Goal: Transaction & Acquisition: Book appointment/travel/reservation

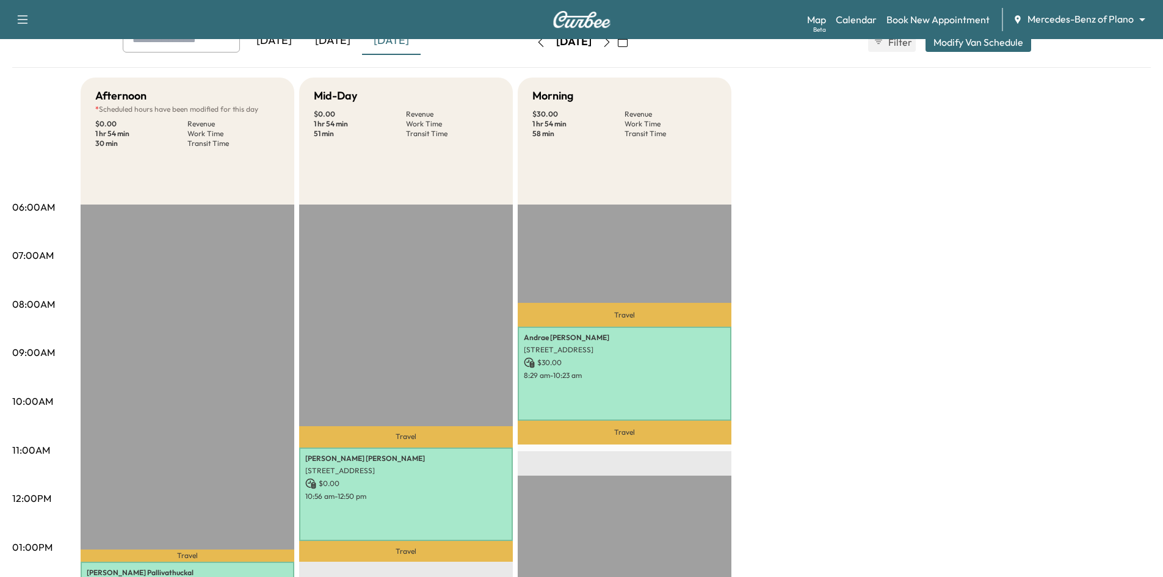
scroll to position [61, 0]
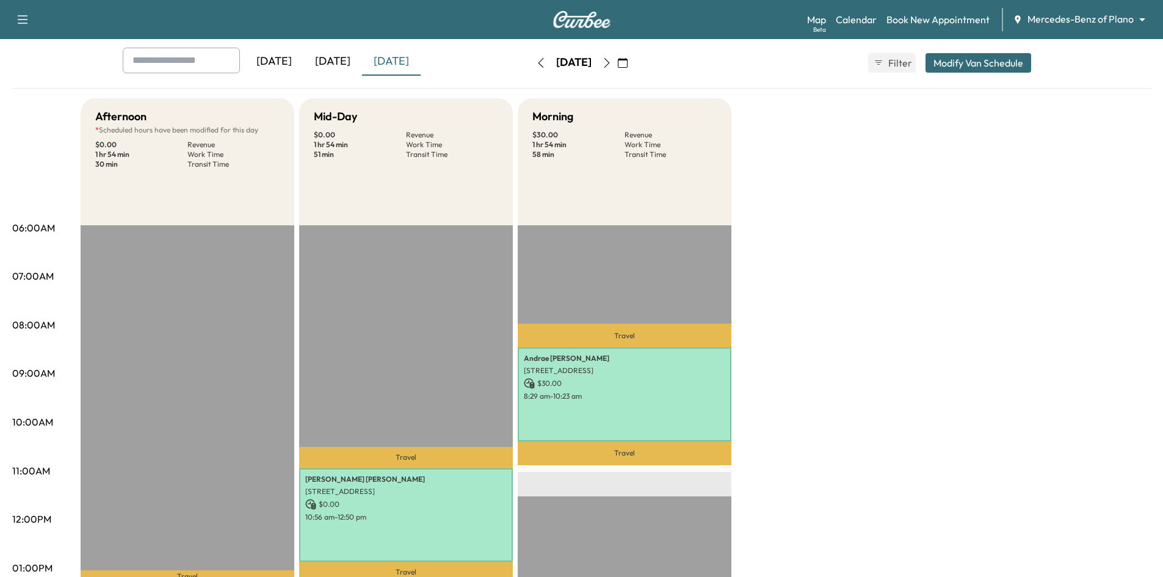
click at [273, 61] on div "[DATE]" at bounding box center [274, 62] width 59 height 28
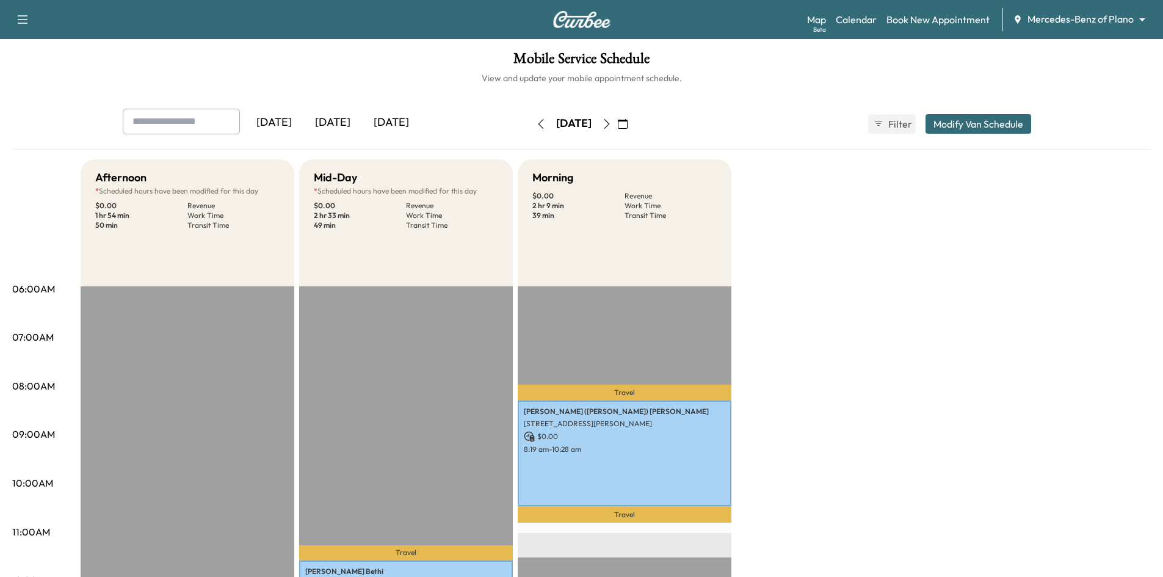
click at [628, 121] on icon "button" at bounding box center [623, 124] width 10 height 10
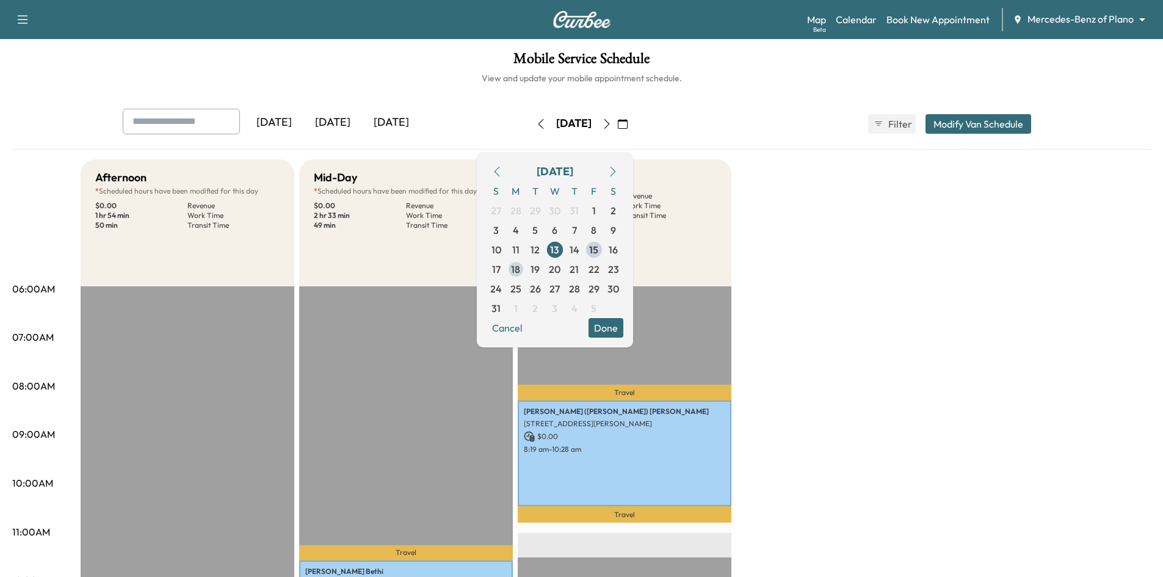
click at [520, 269] on span "18" at bounding box center [515, 269] width 9 height 15
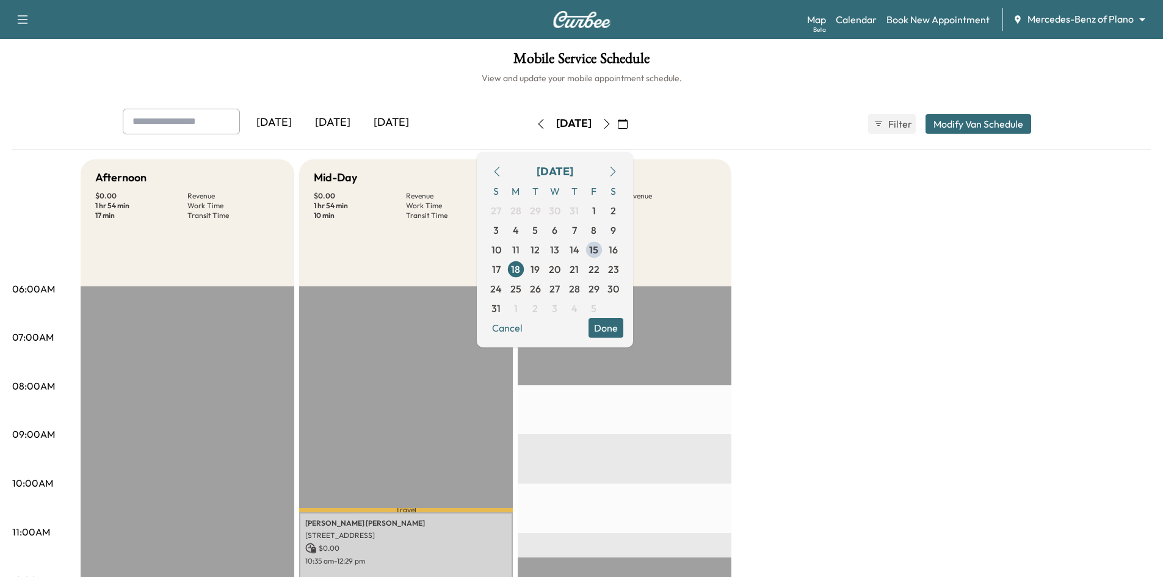
click at [472, 261] on div "Mid-Day $ 0.00 Revenue 1 hr 54 min Work Time 10 min Transit Time" at bounding box center [406, 222] width 214 height 127
click at [346, 124] on div "[DATE]" at bounding box center [332, 123] width 59 height 28
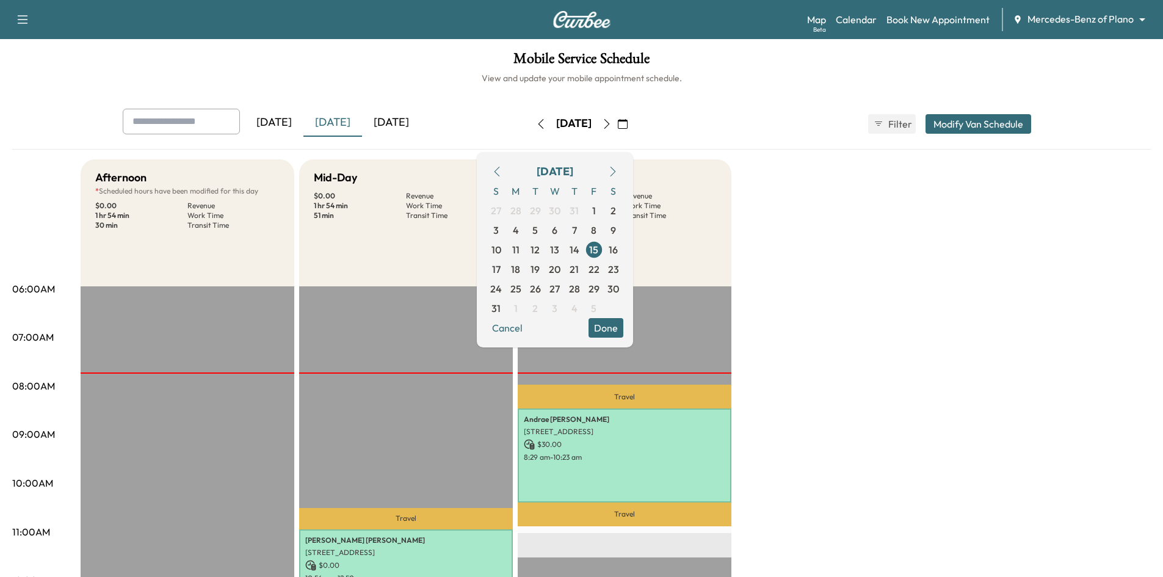
drag, startPoint x: 631, startPoint y: 330, endPoint x: 435, endPoint y: 230, distance: 220.4
click at [623, 330] on button "Done" at bounding box center [606, 328] width 35 height 20
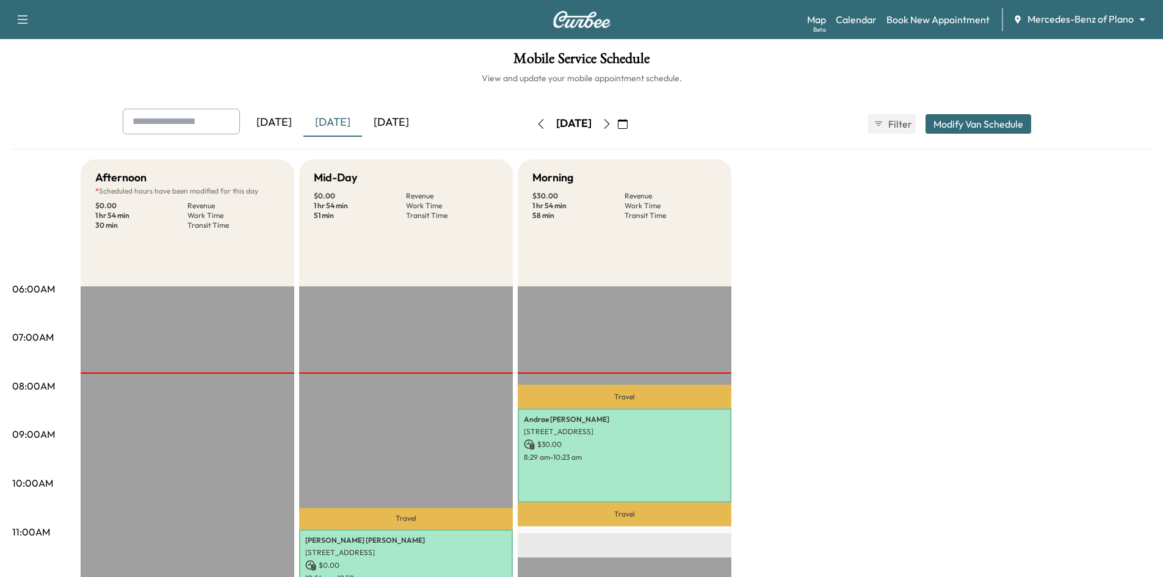
click at [628, 125] on icon "button" at bounding box center [623, 124] width 10 height 10
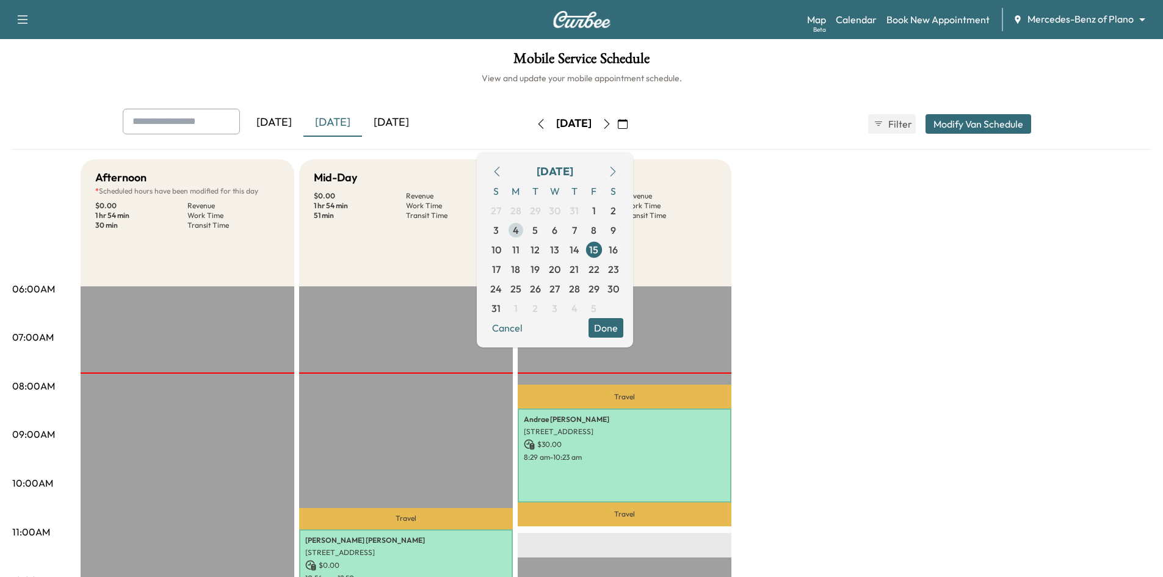
click at [526, 232] on span "4" at bounding box center [516, 230] width 20 height 20
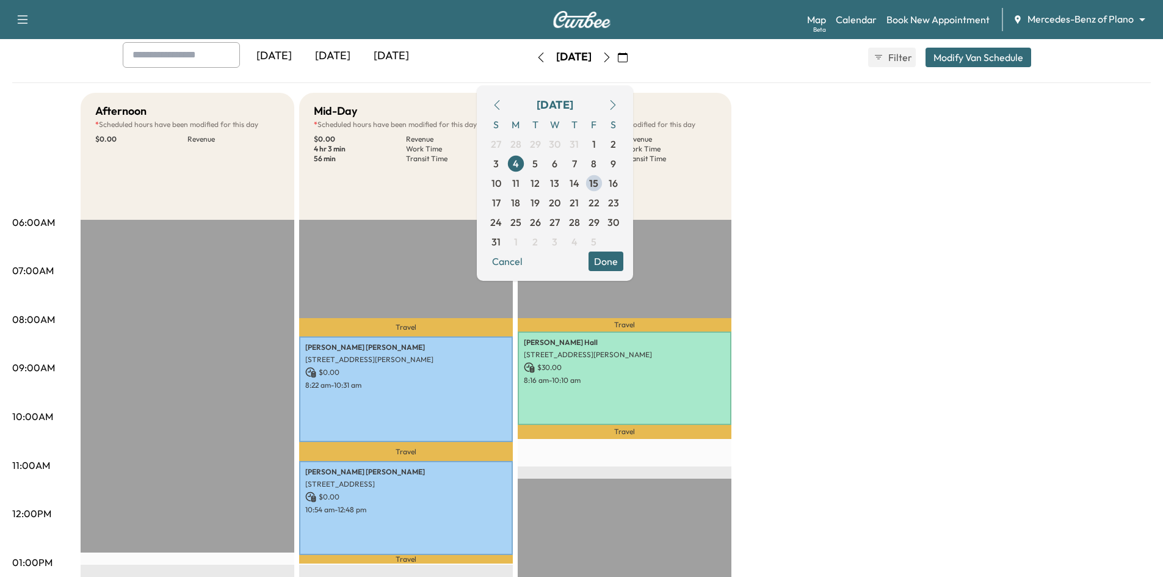
scroll to position [61, 0]
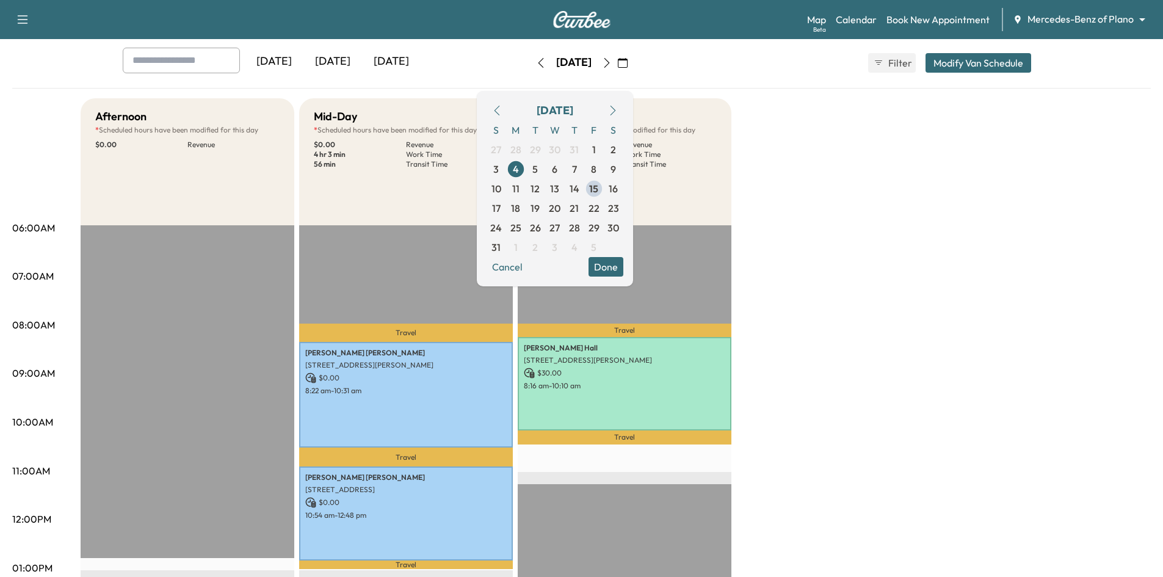
click at [623, 267] on button "Done" at bounding box center [606, 267] width 35 height 20
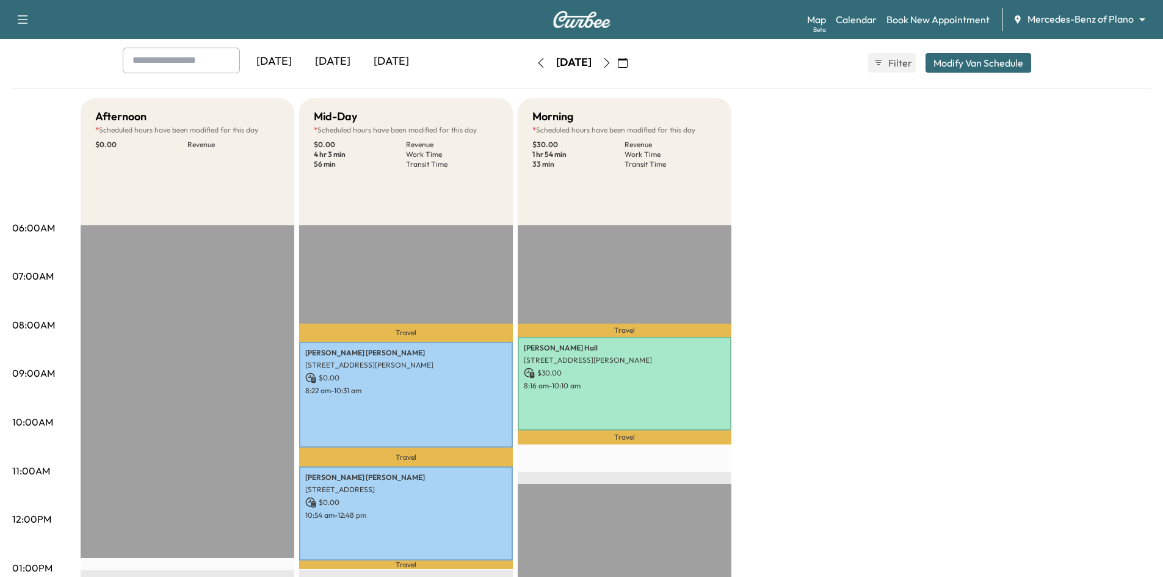
click at [337, 66] on div "[DATE]" at bounding box center [332, 62] width 59 height 28
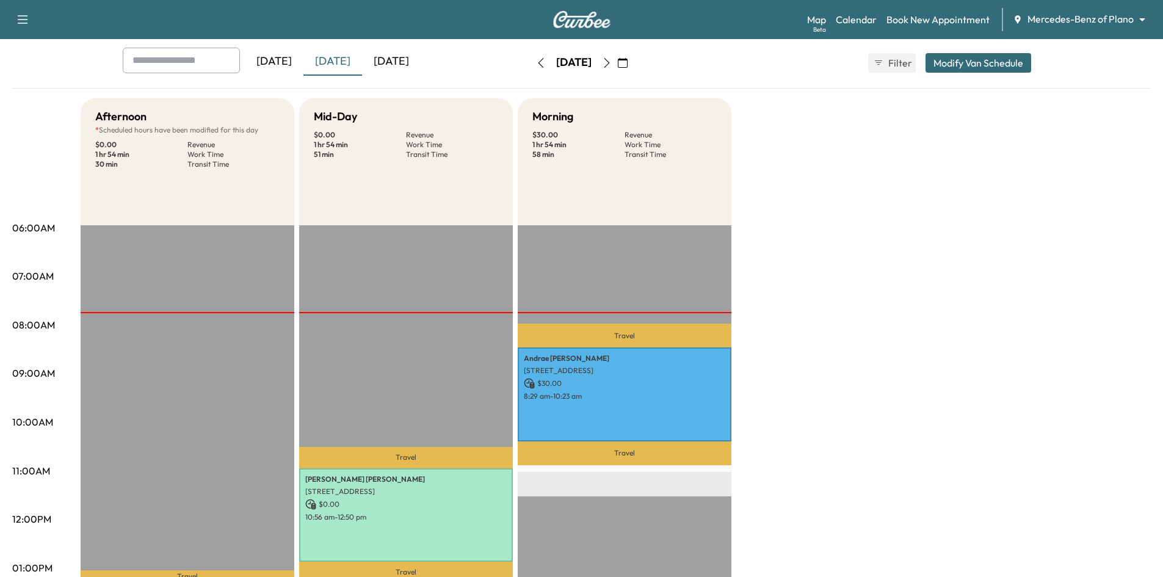
click at [292, 62] on div "[DATE]" at bounding box center [274, 62] width 59 height 28
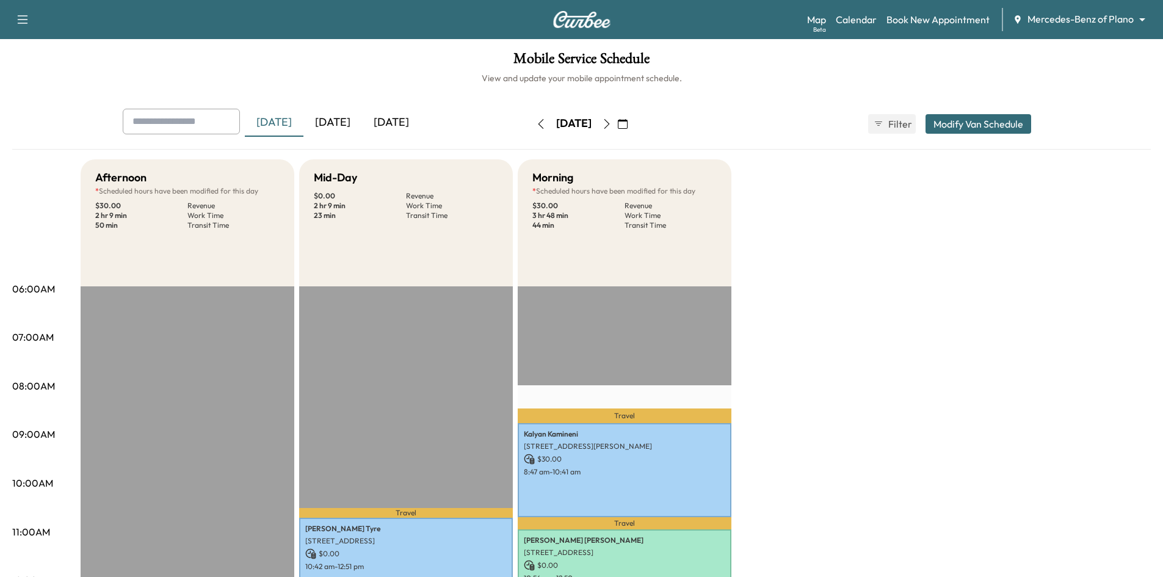
click at [349, 123] on div "[DATE]" at bounding box center [332, 123] width 59 height 28
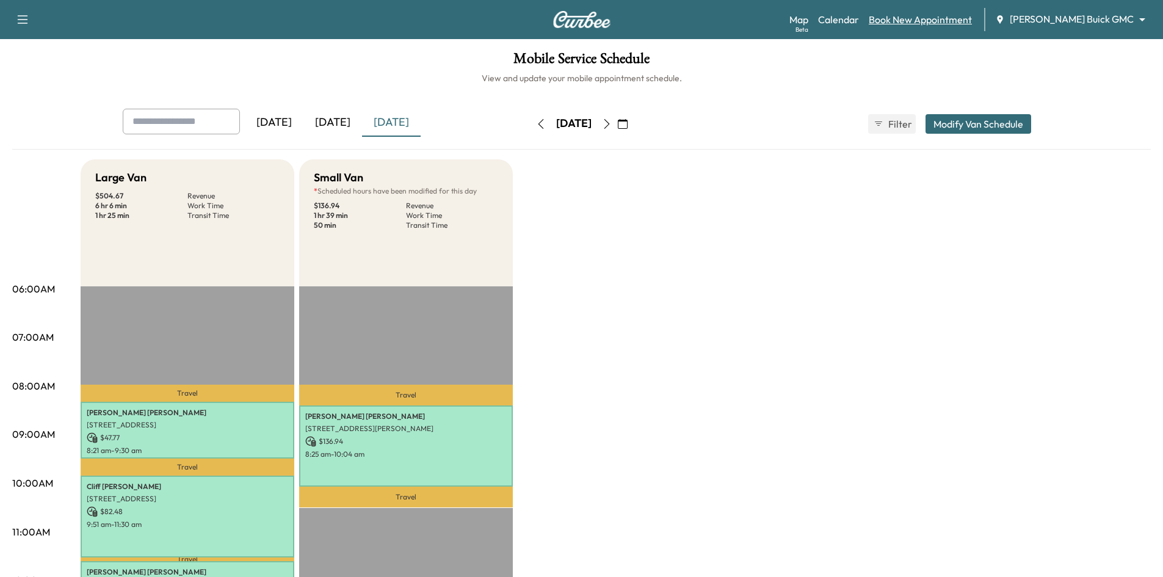
click at [970, 20] on link "Book New Appointment" at bounding box center [920, 19] width 103 height 15
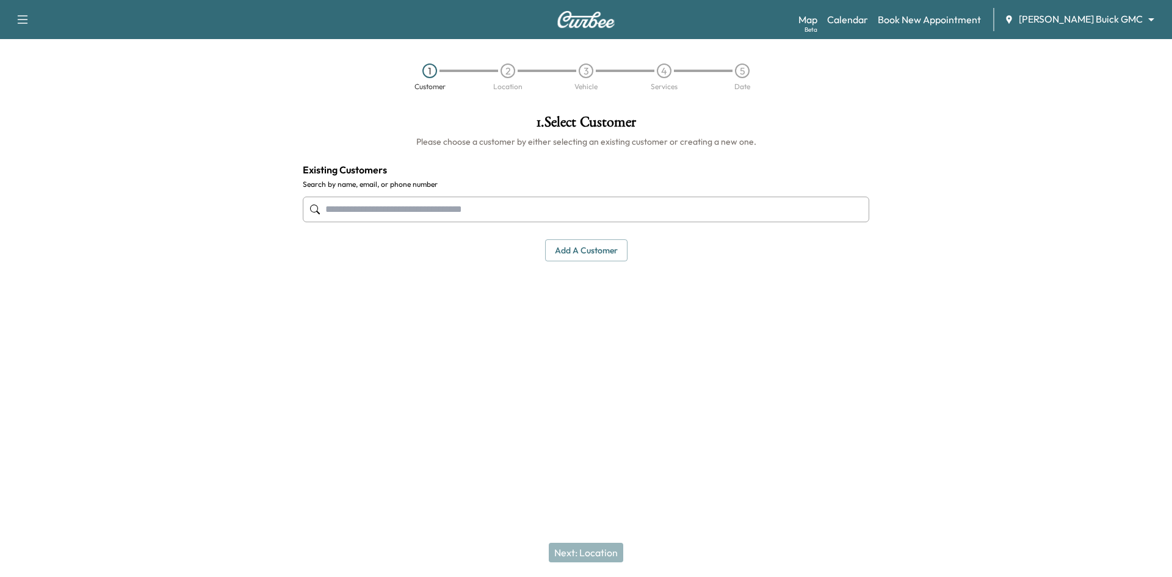
click at [685, 200] on input "text" at bounding box center [586, 210] width 567 height 26
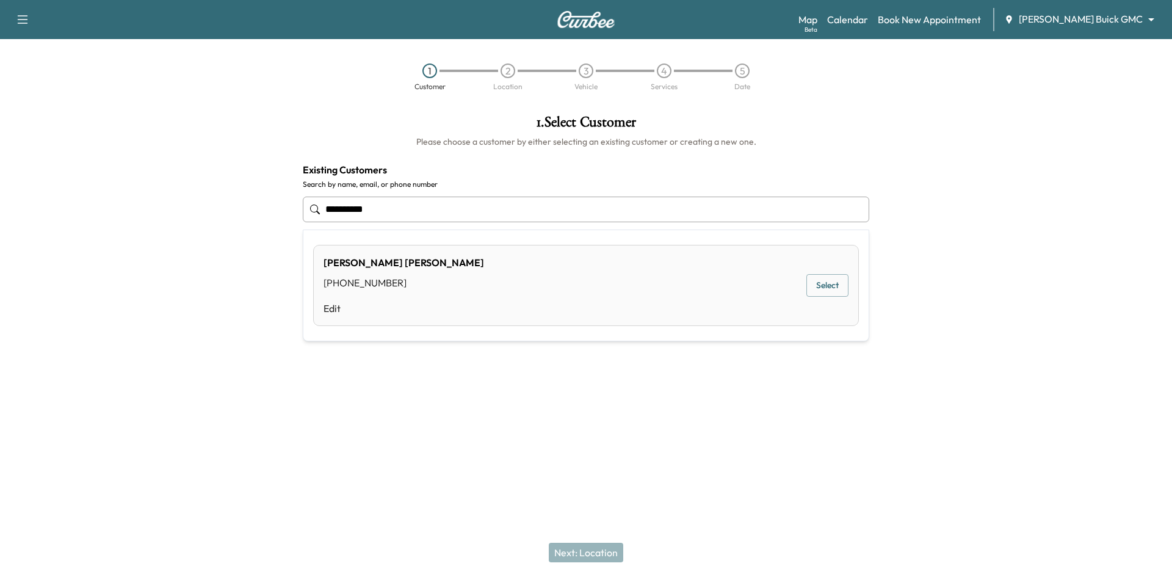
click at [829, 285] on button "Select" at bounding box center [828, 285] width 42 height 23
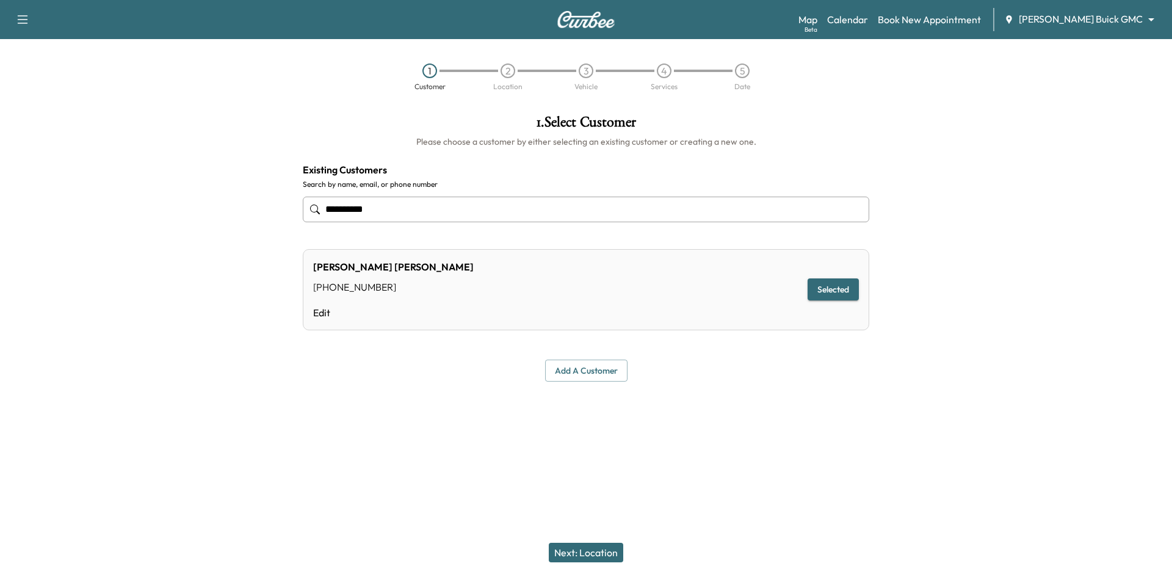
type input "**********"
click at [574, 551] on button "Next: Location" at bounding box center [586, 553] width 74 height 20
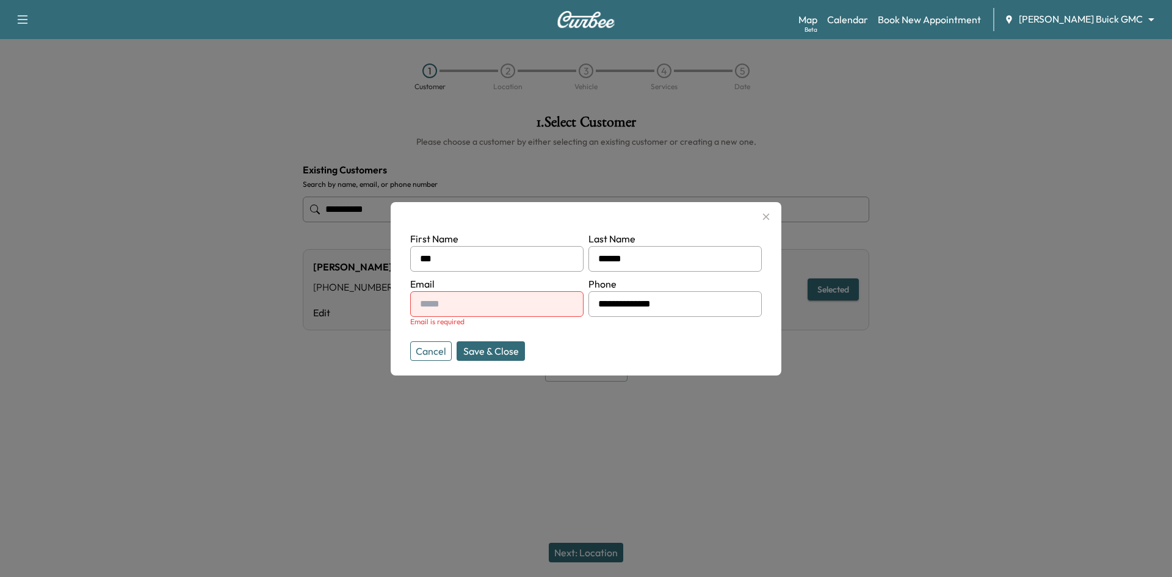
click at [526, 303] on input "text" at bounding box center [496, 304] width 173 height 26
type input "**********"
click at [520, 348] on button "Save & Close" at bounding box center [491, 351] width 68 height 20
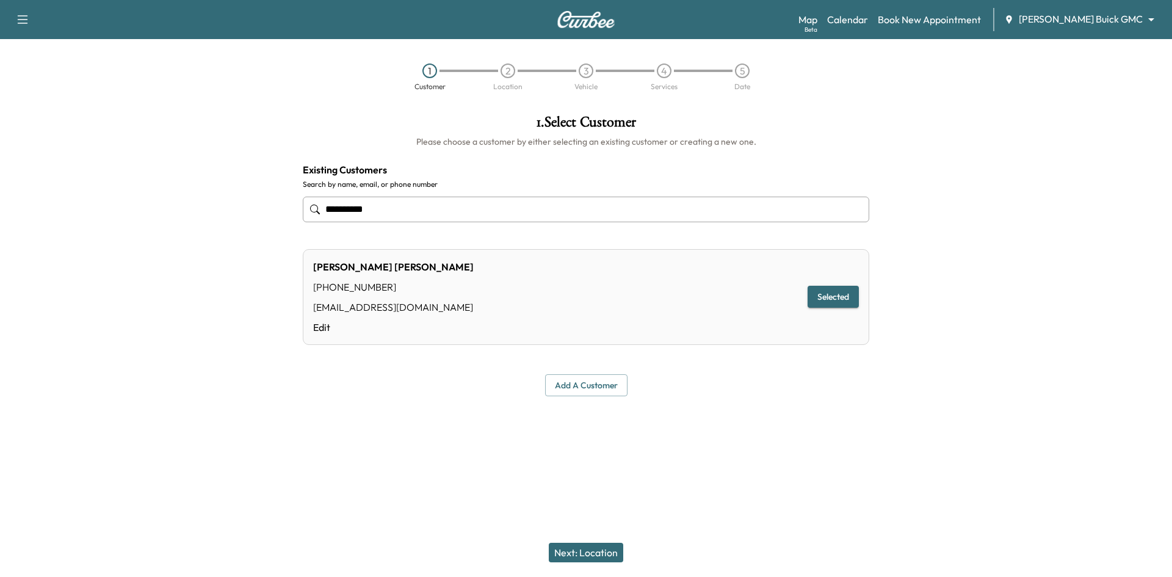
click at [602, 555] on button "Next: Location" at bounding box center [586, 553] width 74 height 20
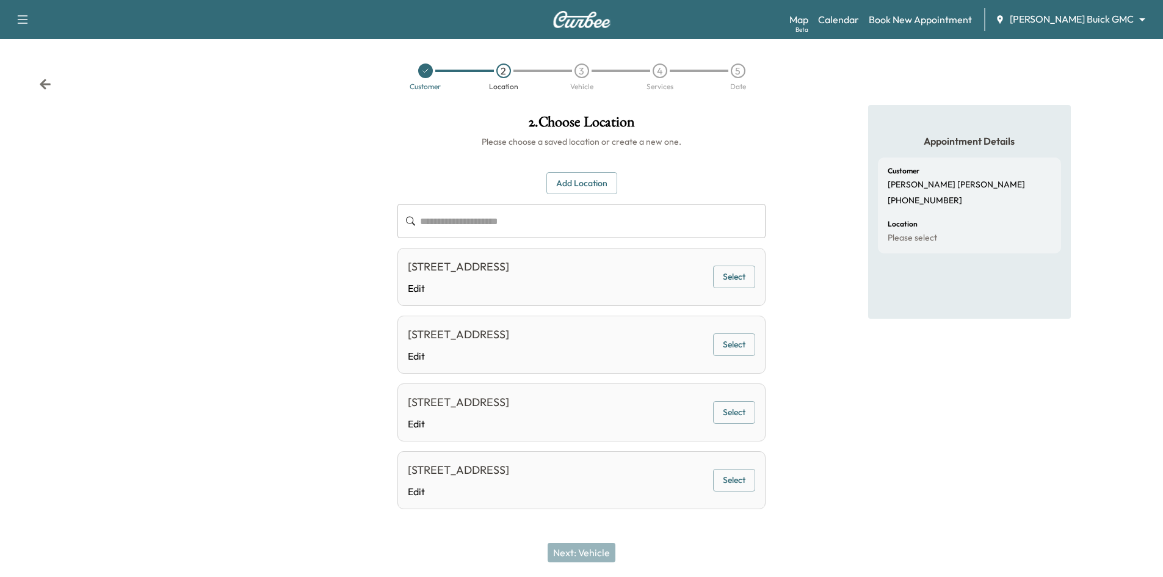
click at [727, 279] on button "Select" at bounding box center [734, 277] width 42 height 23
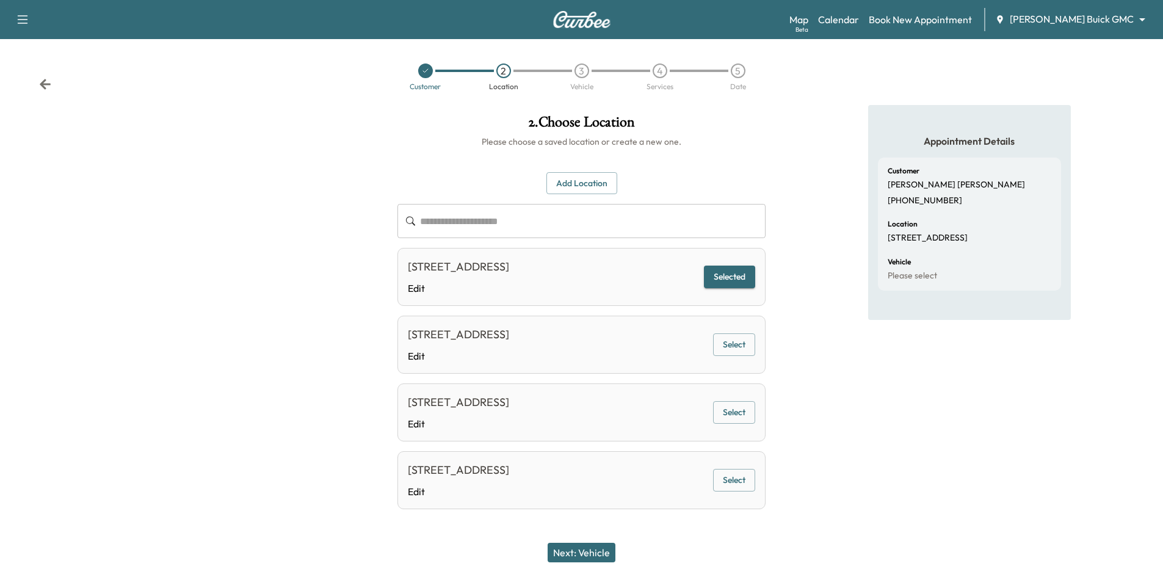
click at [609, 556] on button "Next: Vehicle" at bounding box center [582, 553] width 68 height 20
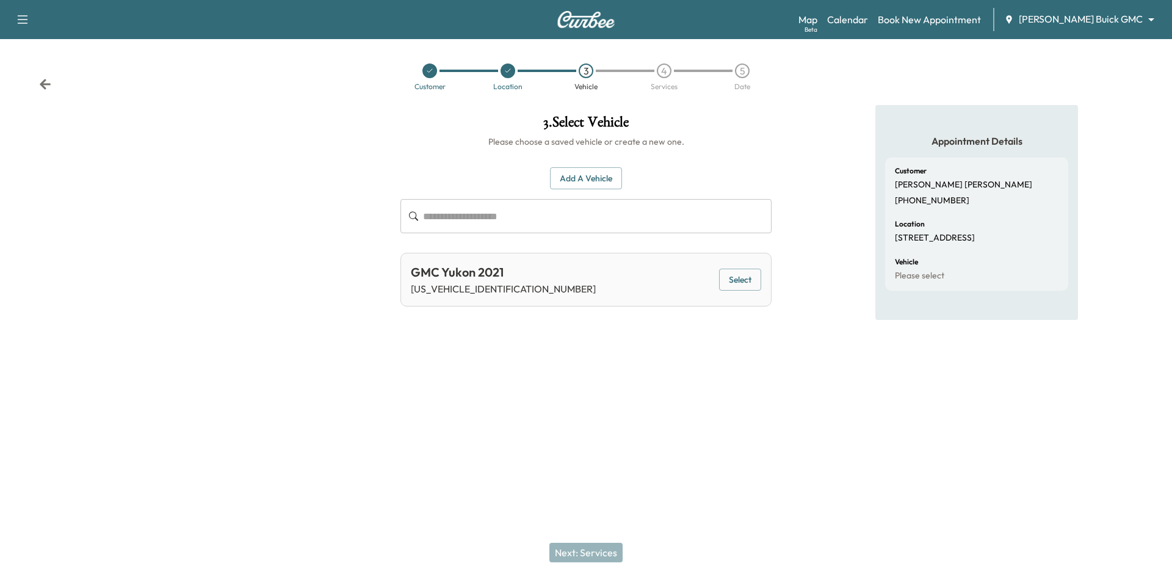
click at [757, 278] on button "Select" at bounding box center [740, 280] width 42 height 23
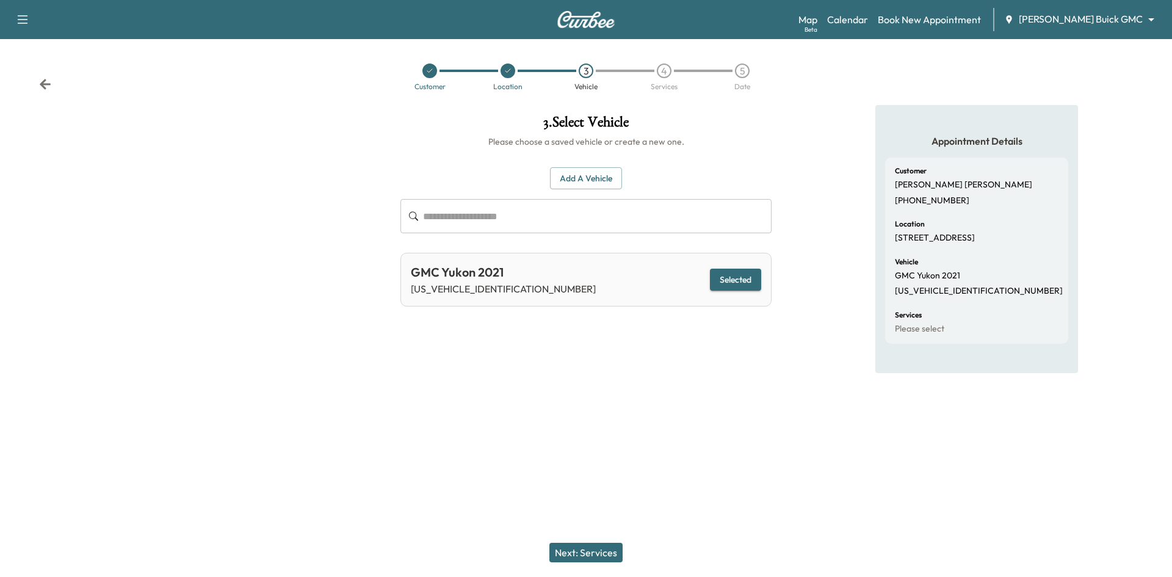
click at [607, 555] on button "Next: Services" at bounding box center [585, 553] width 73 height 20
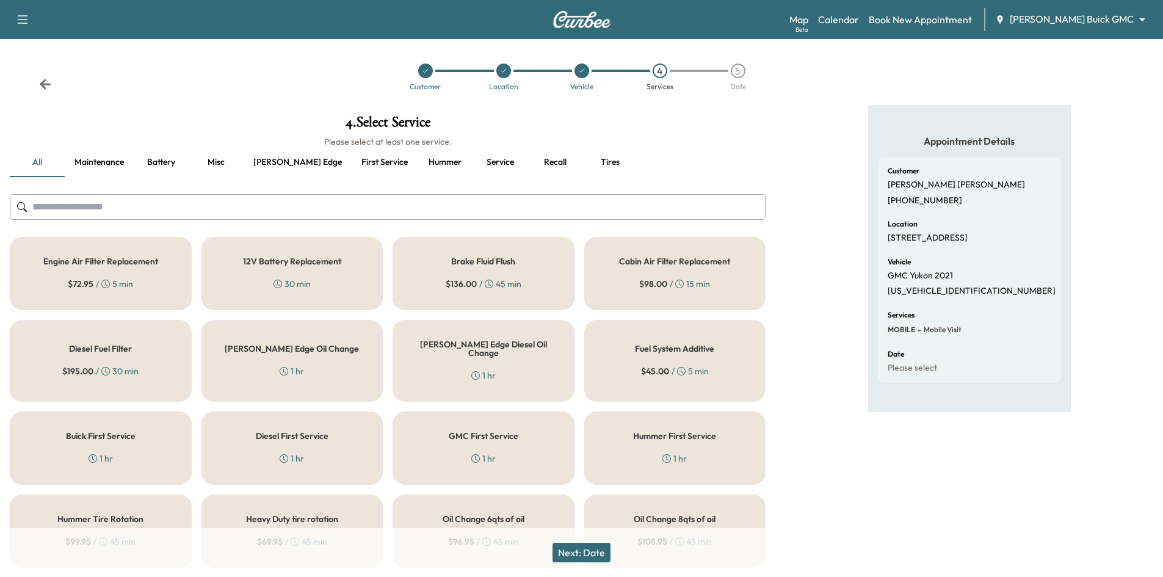
click at [528, 164] on button "Recall" at bounding box center [555, 162] width 55 height 29
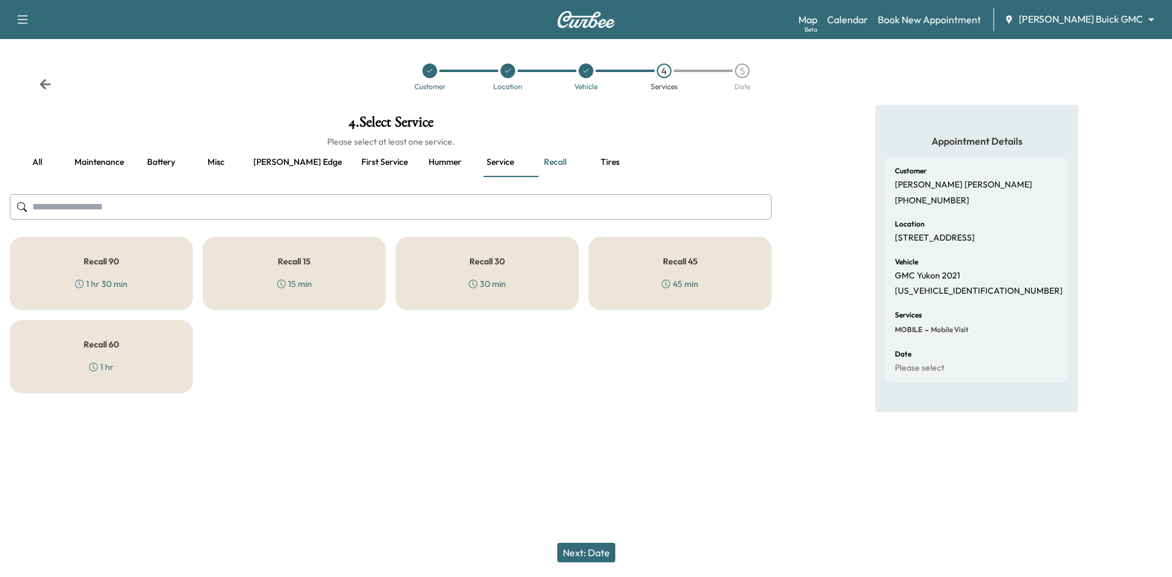
click at [509, 279] on div "Recall 30 30 min" at bounding box center [487, 273] width 183 height 73
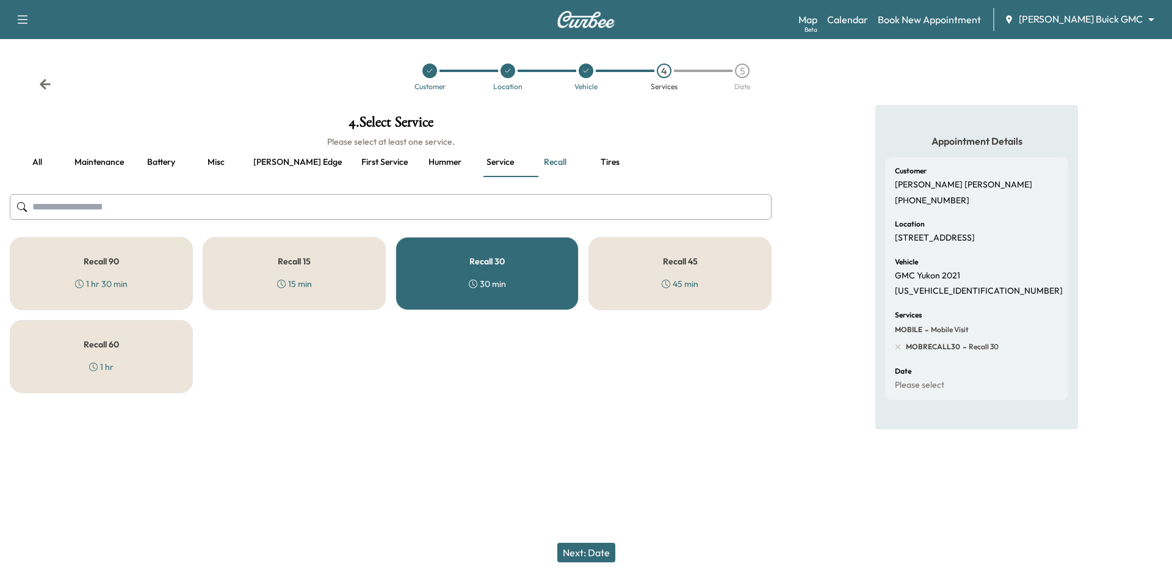
click at [590, 554] on button "Next: Date" at bounding box center [586, 553] width 58 height 20
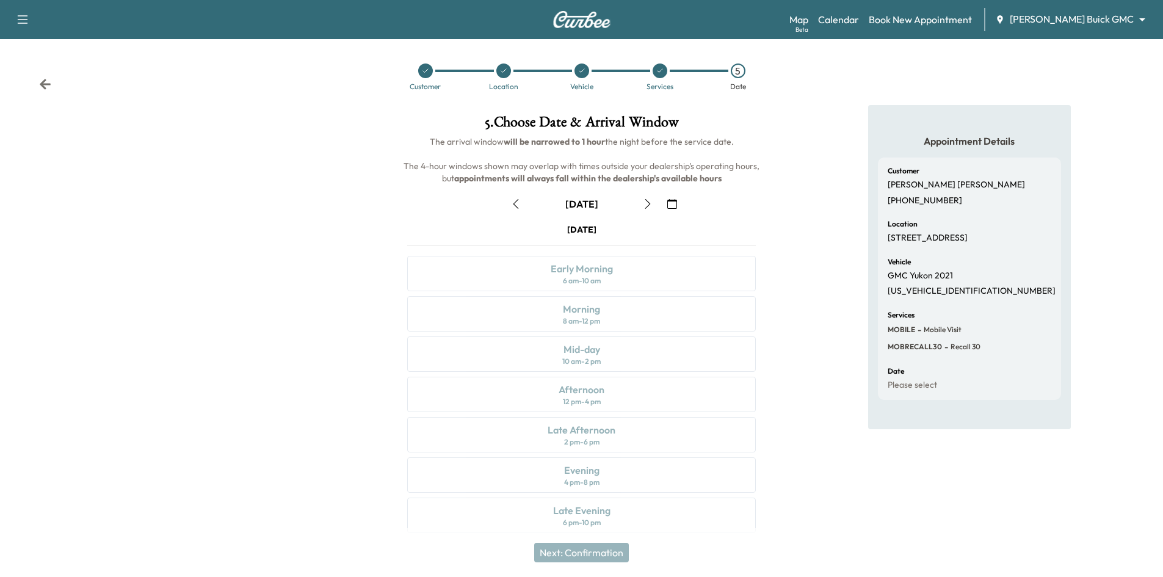
click at [672, 209] on button "button" at bounding box center [672, 204] width 21 height 20
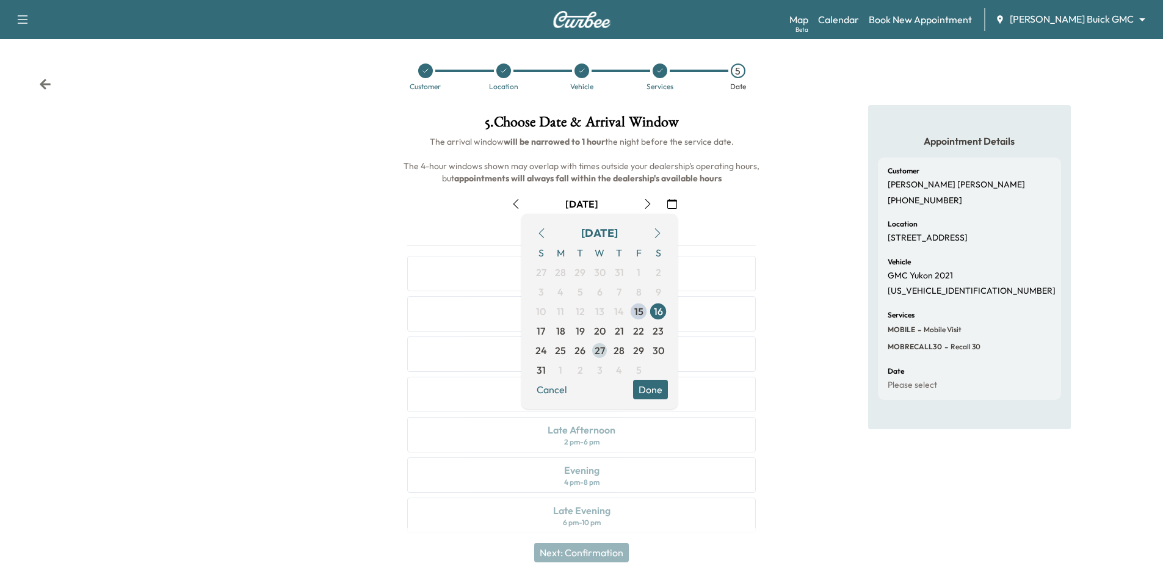
drag, startPoint x: 604, startPoint y: 333, endPoint x: 615, endPoint y: 344, distance: 15.5
click at [608, 335] on span "20" at bounding box center [600, 331] width 20 height 20
click at [654, 385] on button "Done" at bounding box center [650, 390] width 35 height 20
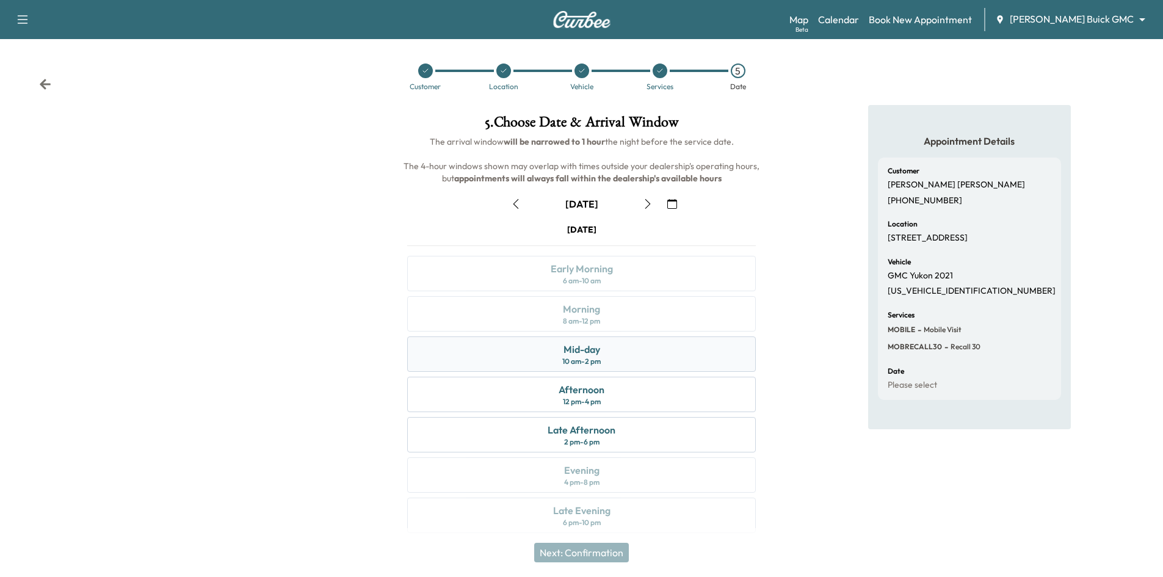
click at [611, 353] on div "Mid-day 10 am - 2 pm" at bounding box center [581, 353] width 349 height 35
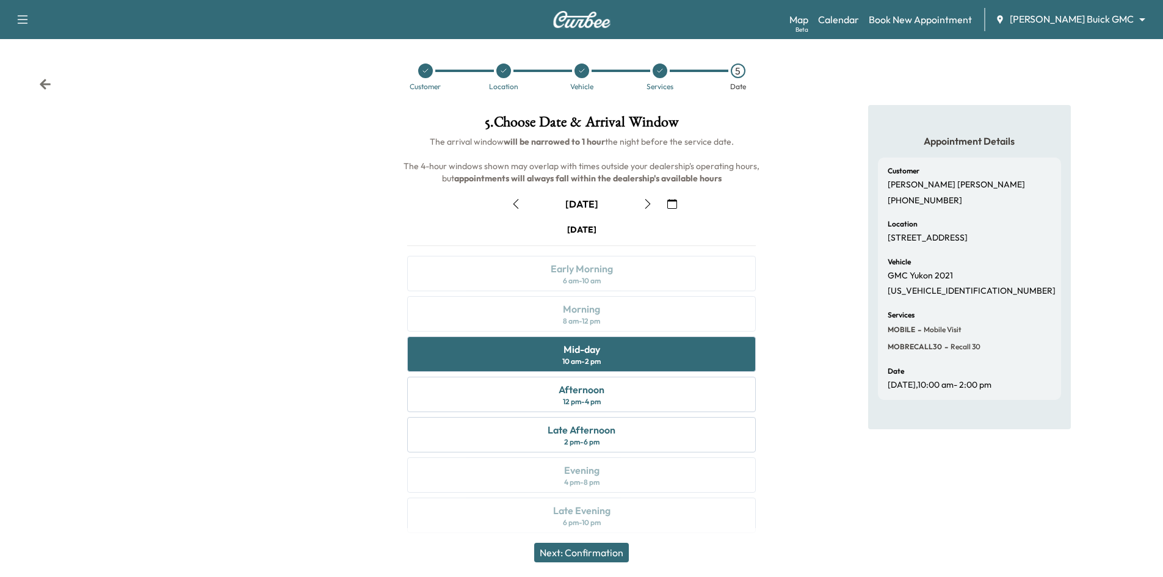
click at [584, 557] on button "Next: Confirmation" at bounding box center [581, 553] width 95 height 20
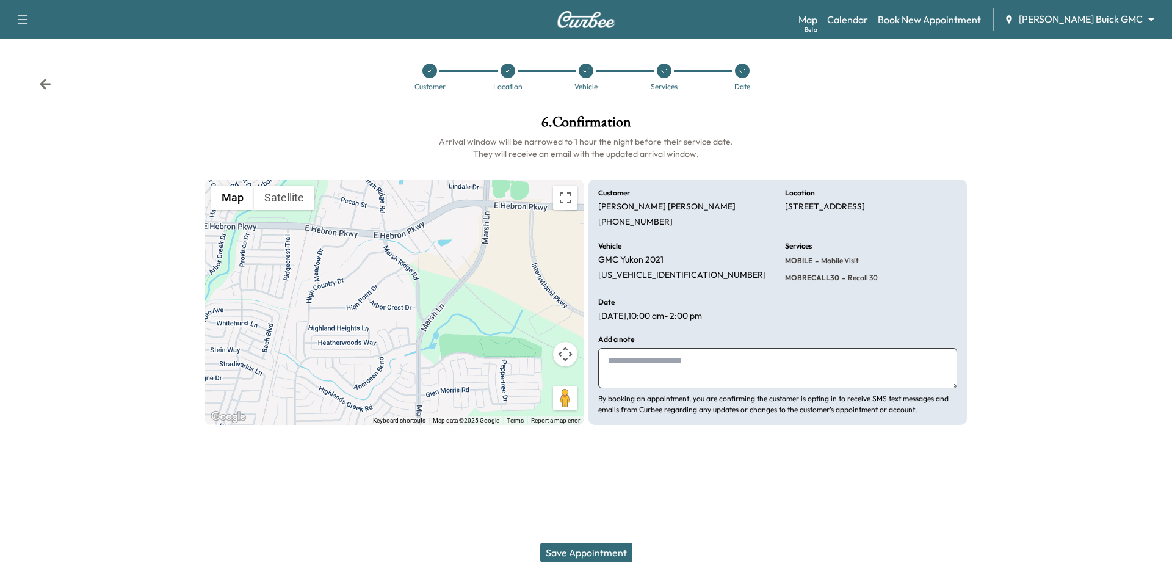
drag, startPoint x: 603, startPoint y: 553, endPoint x: 618, endPoint y: 550, distance: 15.5
click at [613, 550] on button "Save Appointment" at bounding box center [586, 553] width 92 height 20
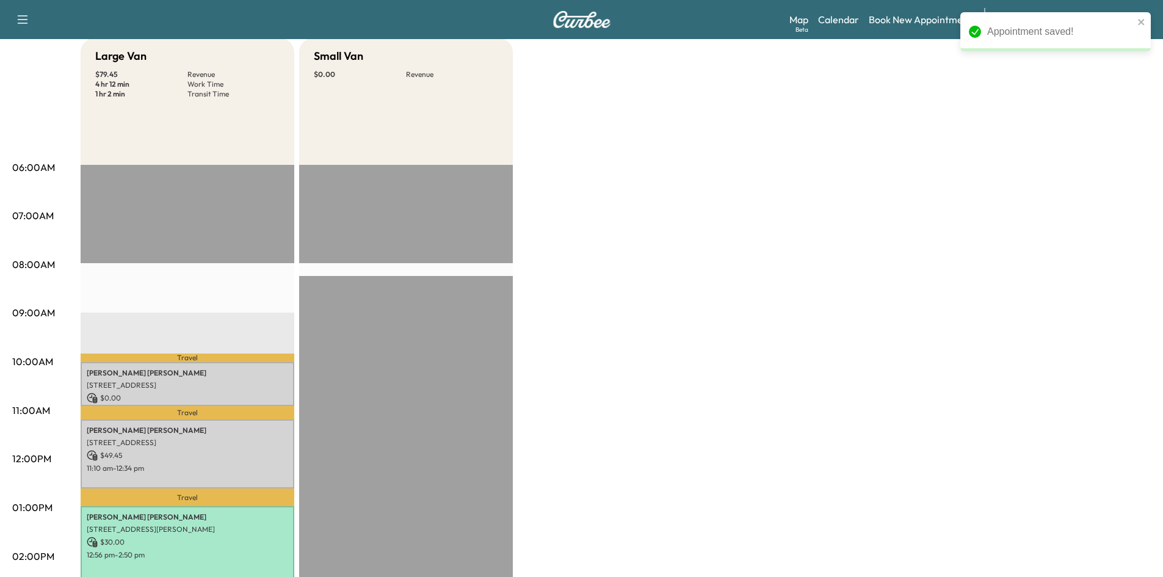
scroll to position [122, 0]
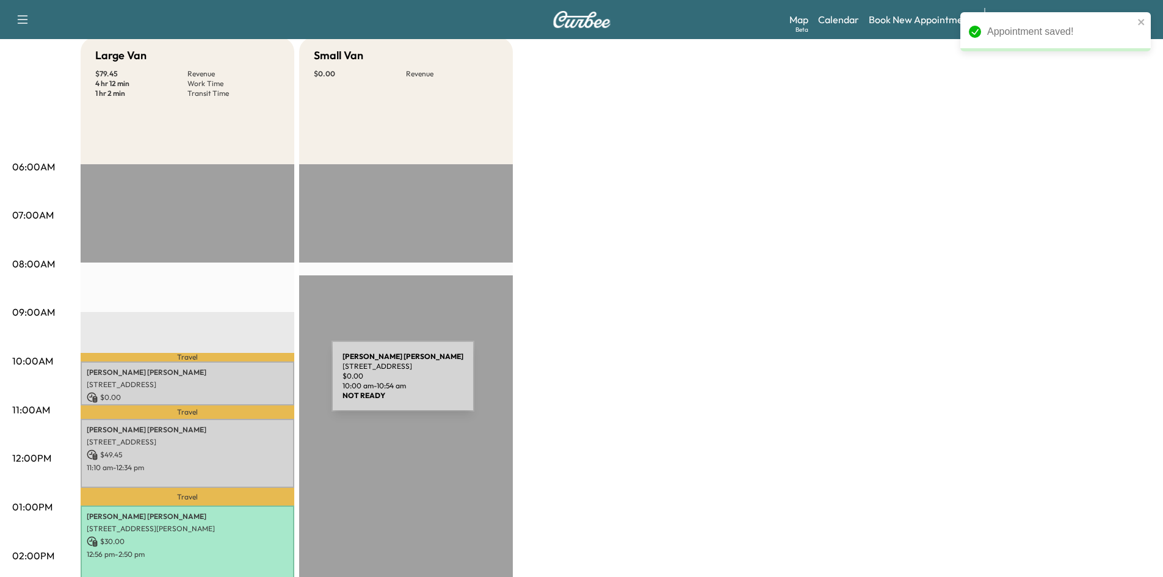
click at [240, 383] on p "2227 ARBOR CREST DR, CARROLLTON, TX 75007, USA" at bounding box center [187, 385] width 201 height 10
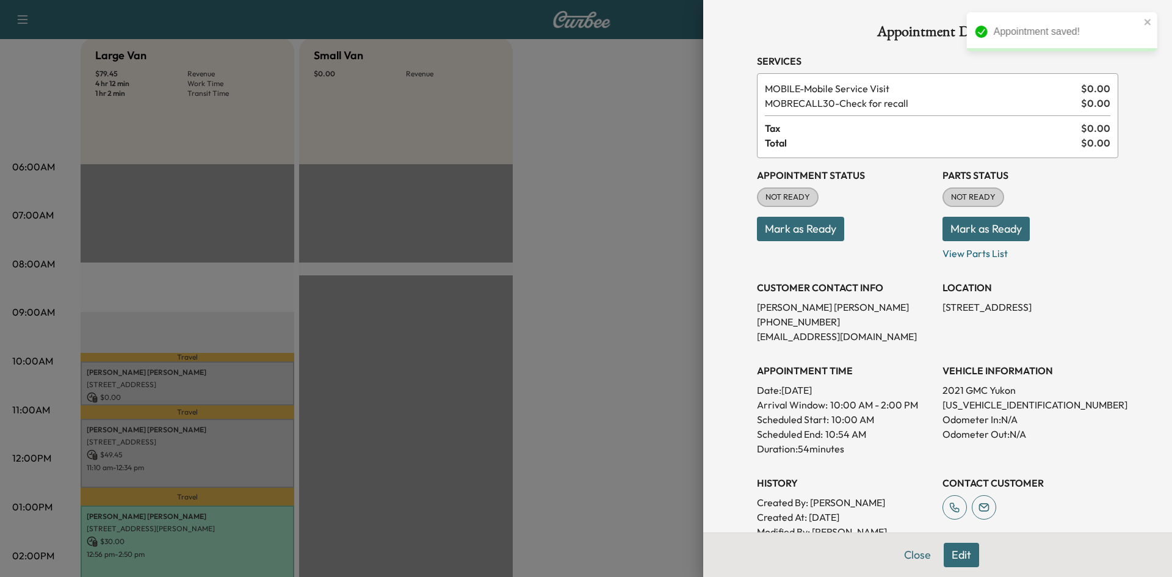
click at [638, 210] on div at bounding box center [586, 288] width 1172 height 577
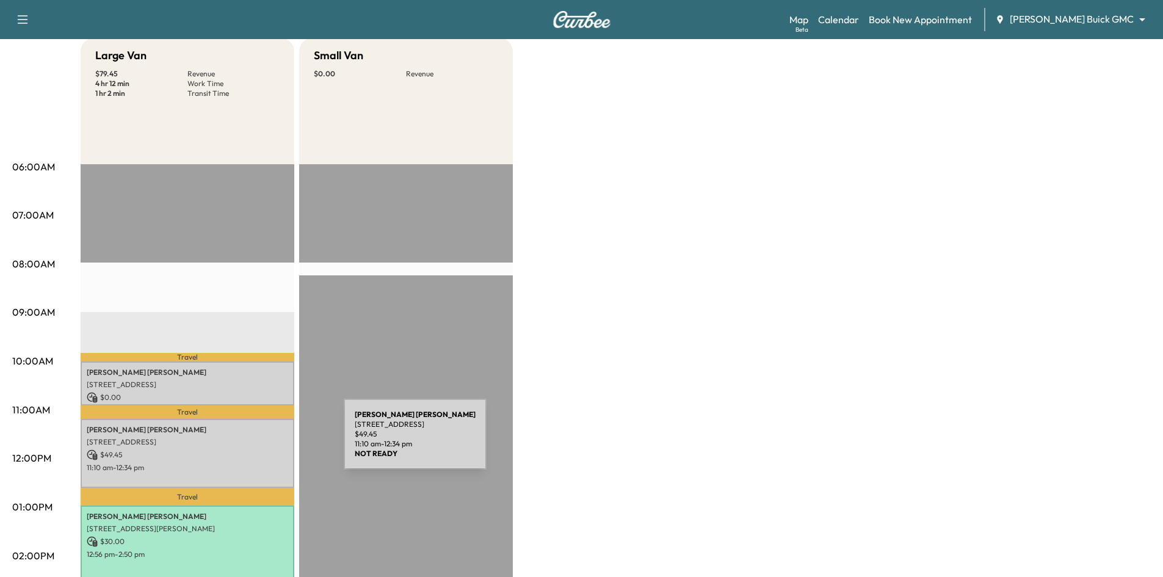
click at [252, 441] on p "3612 Sandia Dr, Plano, TX 75023, USA" at bounding box center [187, 442] width 201 height 10
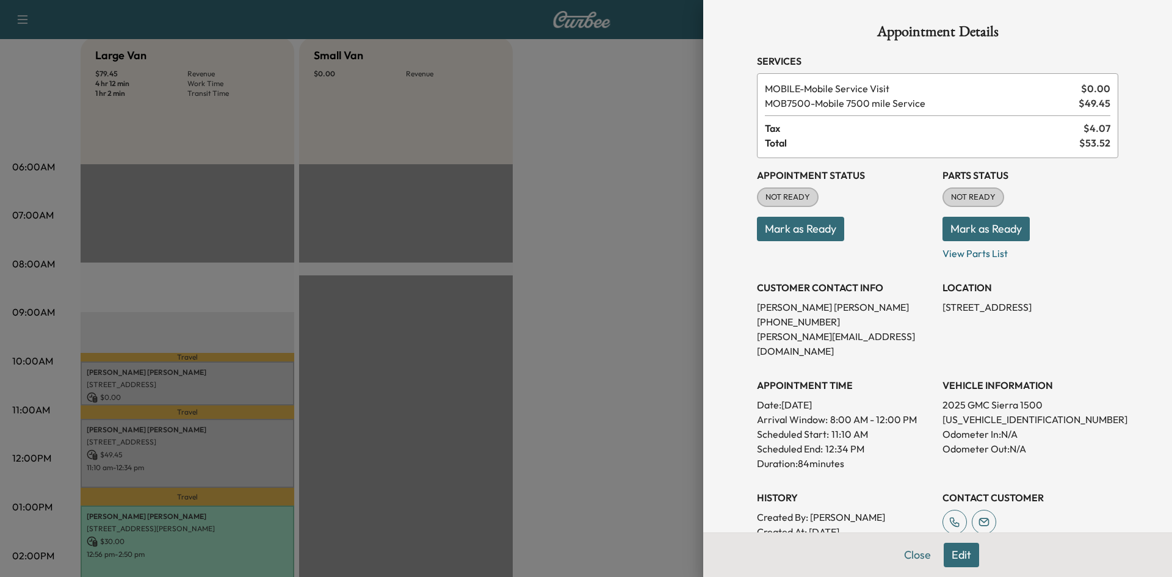
click at [289, 304] on div at bounding box center [586, 288] width 1172 height 577
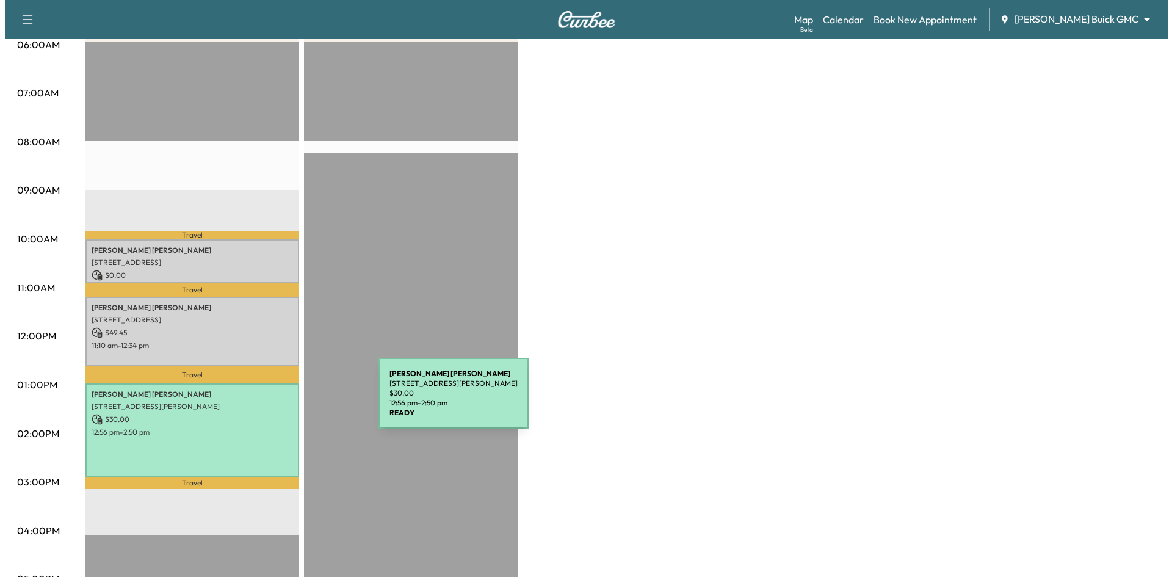
scroll to position [183, 0]
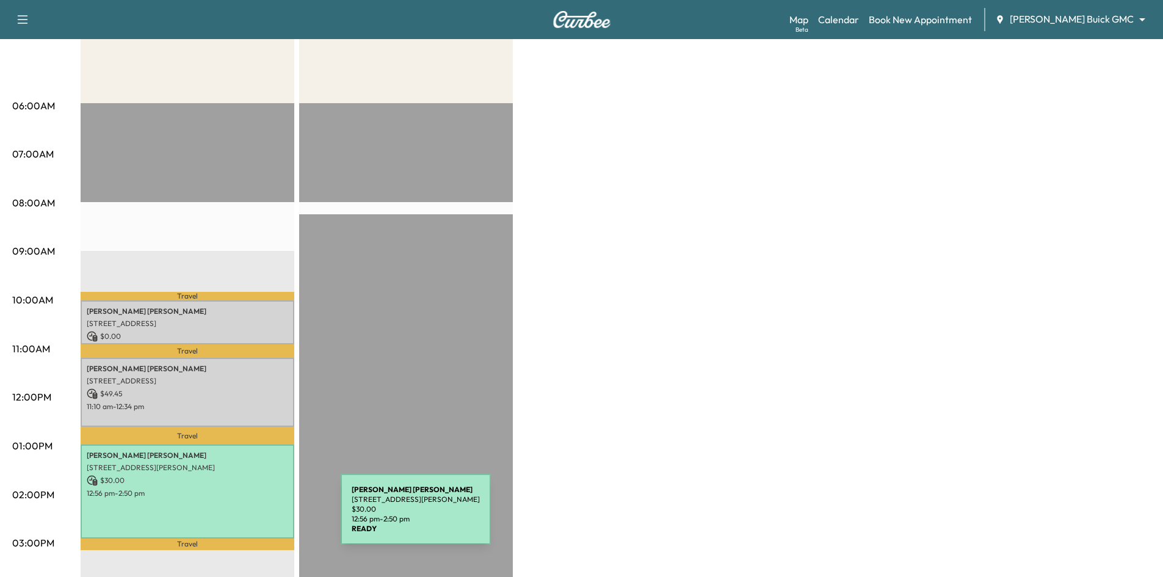
click at [249, 517] on div "John Wallace 9191 Kyser Way, Frisco, TX 75033, US $ 30.00 12:56 pm - 2:50 pm" at bounding box center [188, 490] width 214 height 93
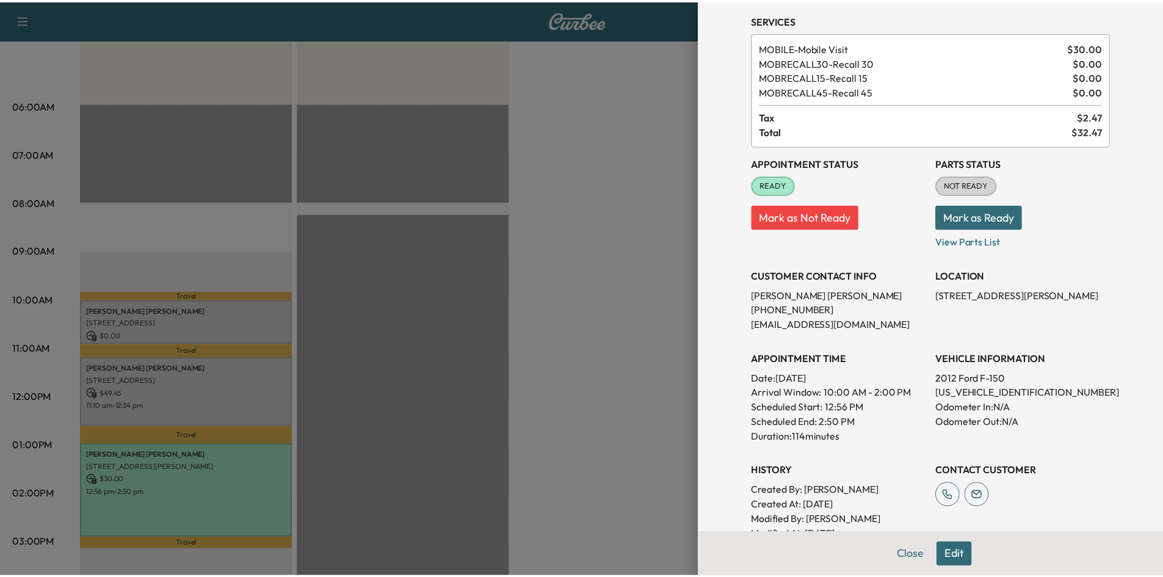
scroll to position [61, 0]
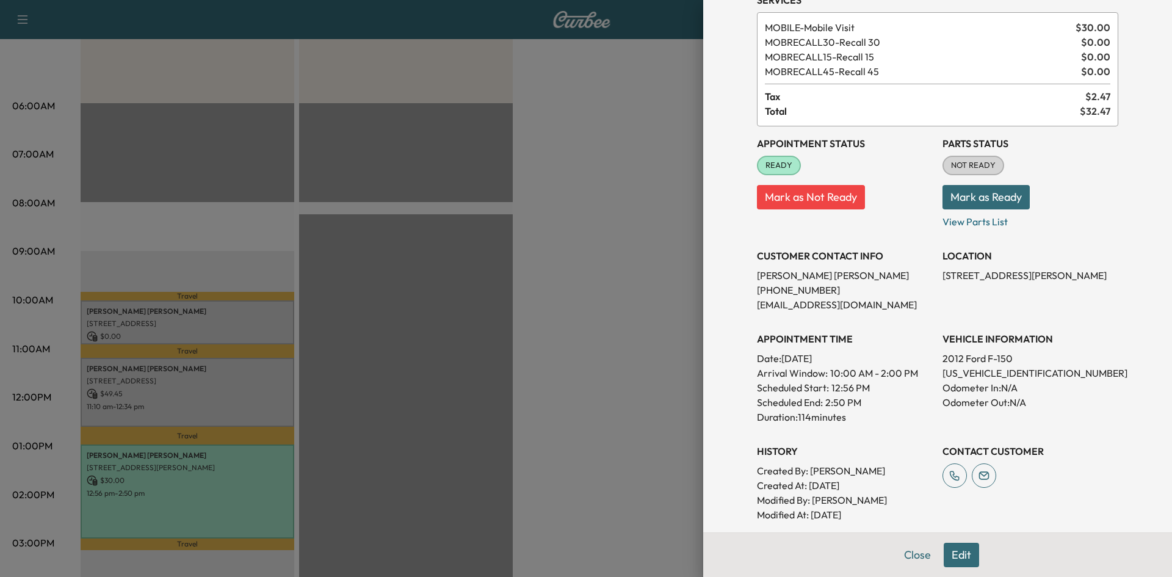
click at [526, 412] on div at bounding box center [586, 288] width 1172 height 577
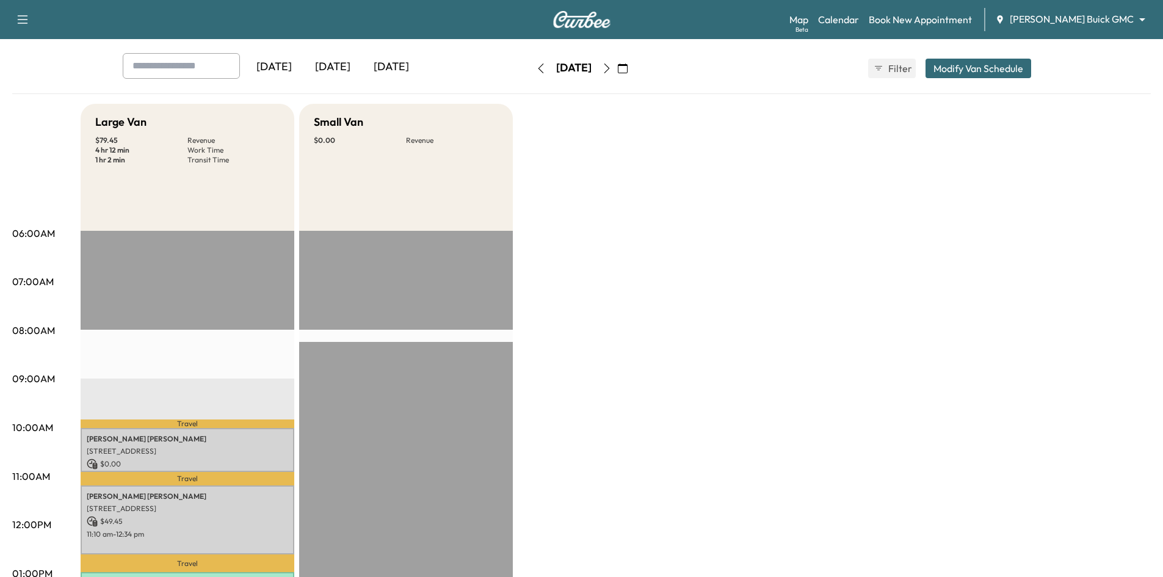
scroll to position [0, 0]
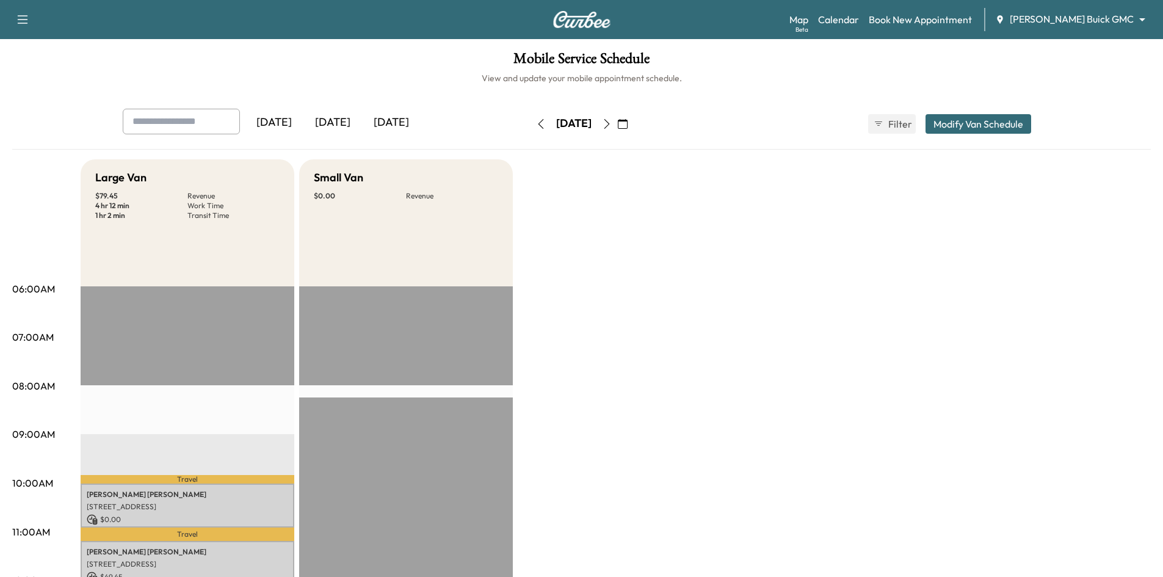
drag, startPoint x: 343, startPoint y: 124, endPoint x: 336, endPoint y: 111, distance: 15.0
click at [343, 115] on div "[DATE]" at bounding box center [332, 123] width 59 height 28
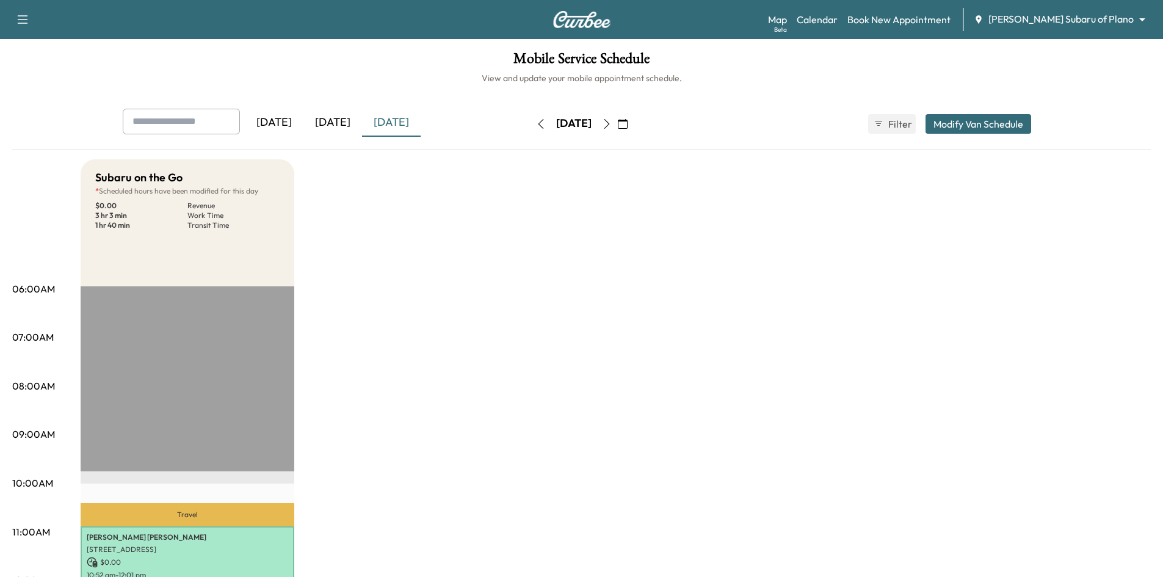
scroll to position [366, 0]
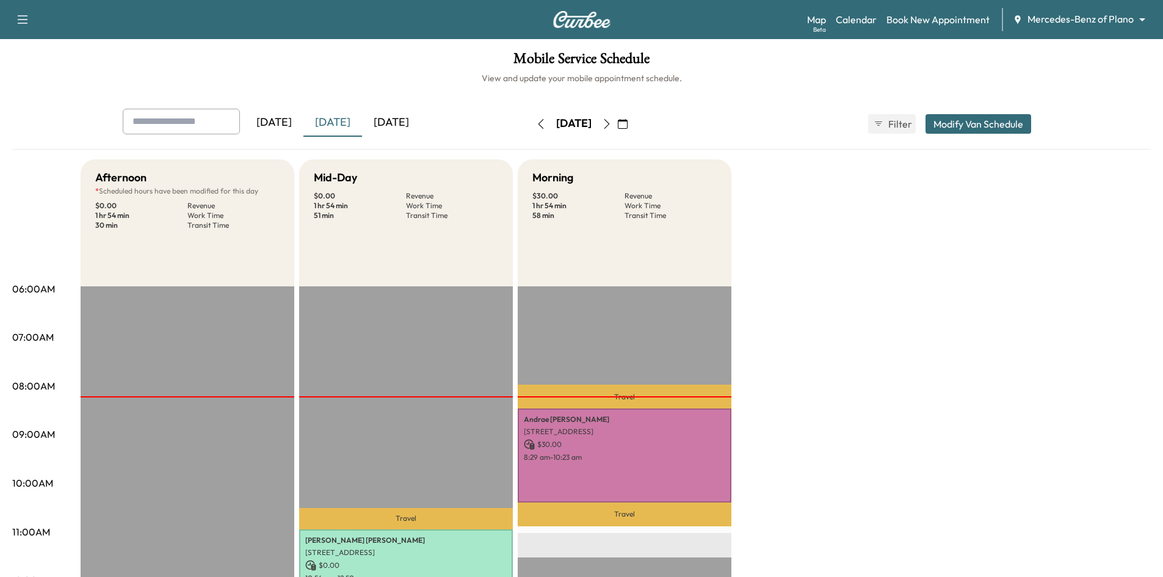
click at [628, 124] on icon "button" at bounding box center [623, 124] width 10 height 10
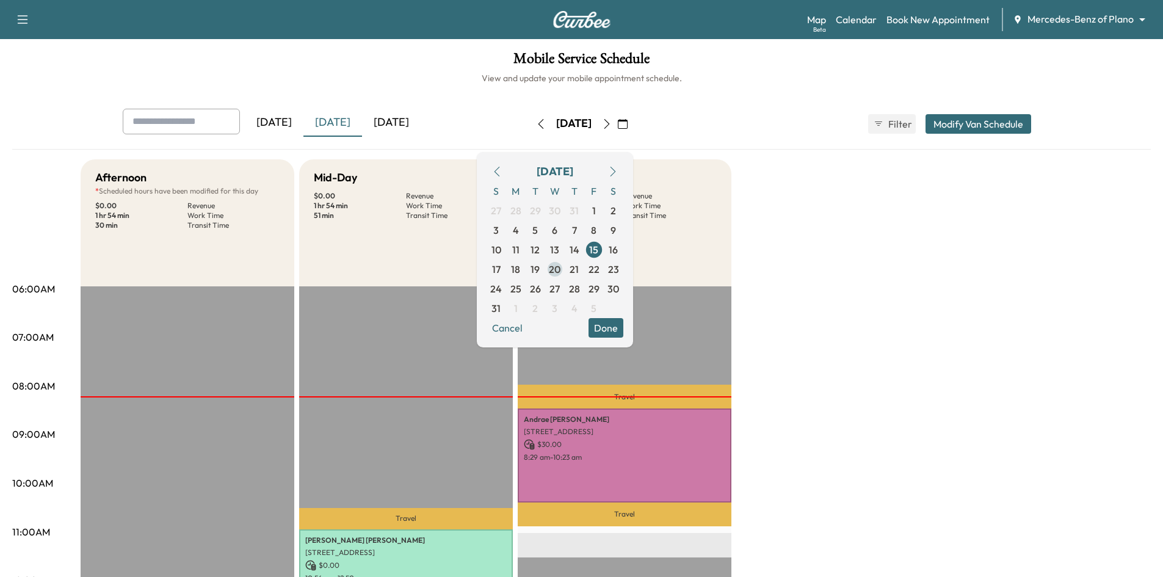
click at [565, 269] on span "20" at bounding box center [555, 269] width 20 height 20
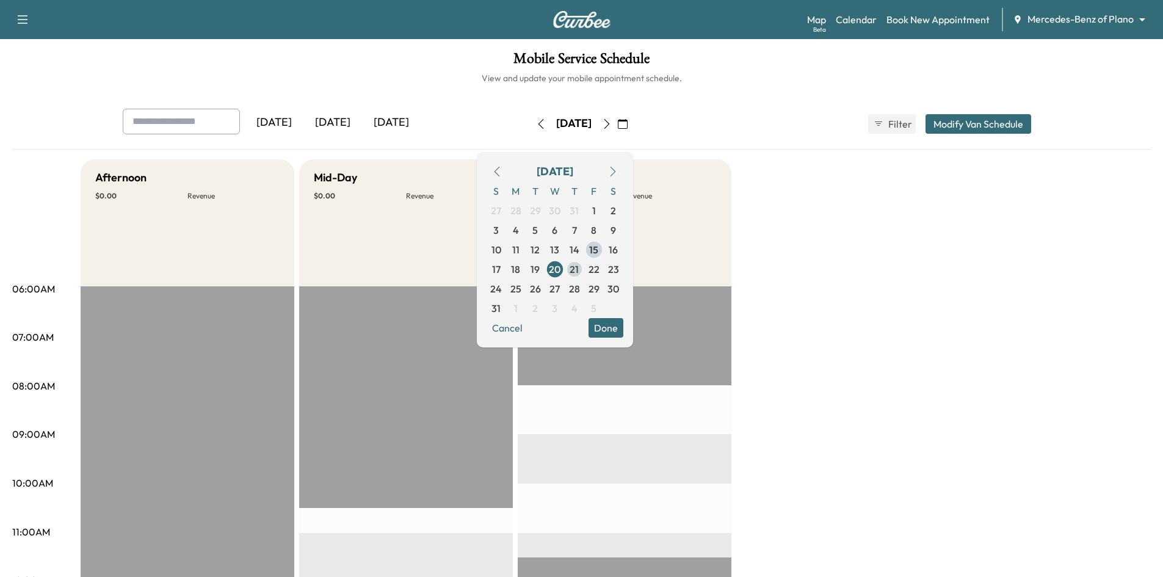
click at [579, 269] on span "21" at bounding box center [574, 269] width 9 height 15
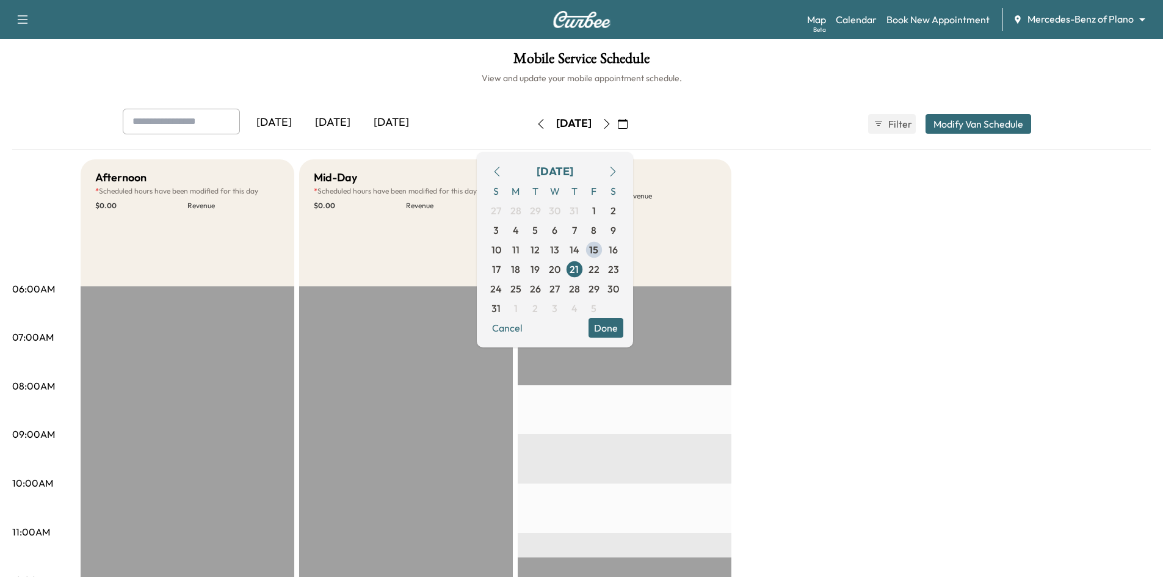
click at [623, 324] on button "Done" at bounding box center [606, 328] width 35 height 20
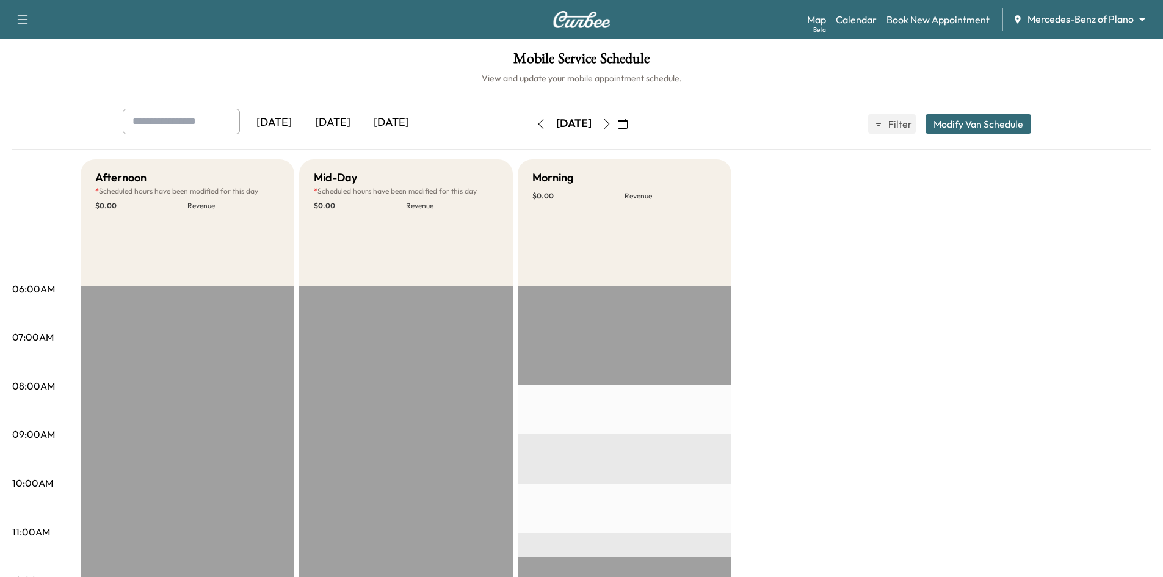
click at [341, 119] on div "[DATE]" at bounding box center [332, 123] width 59 height 28
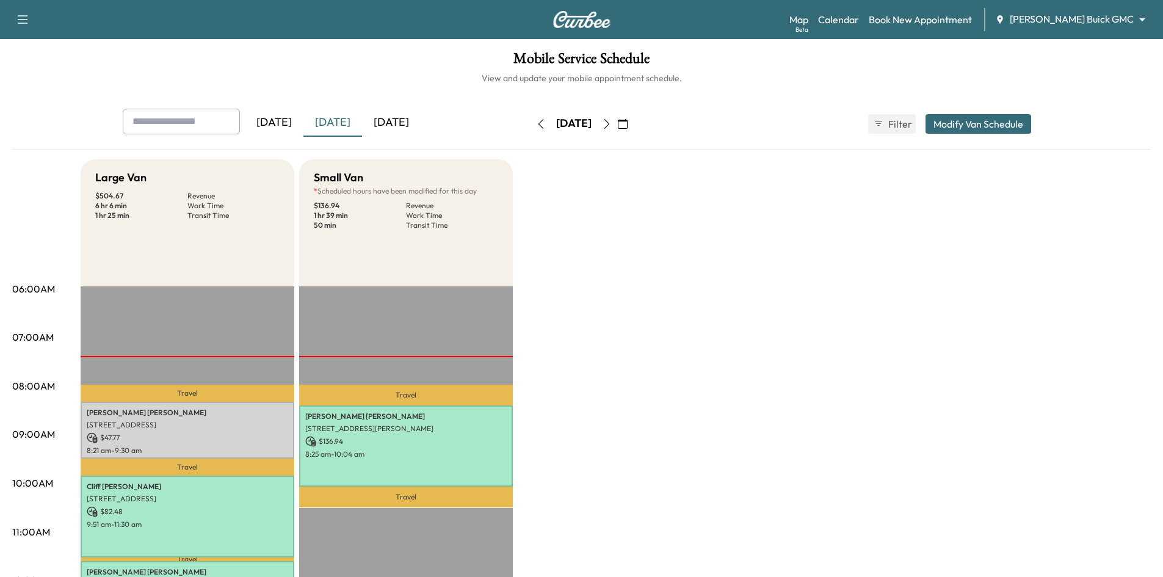
click at [628, 126] on icon "button" at bounding box center [623, 124] width 10 height 10
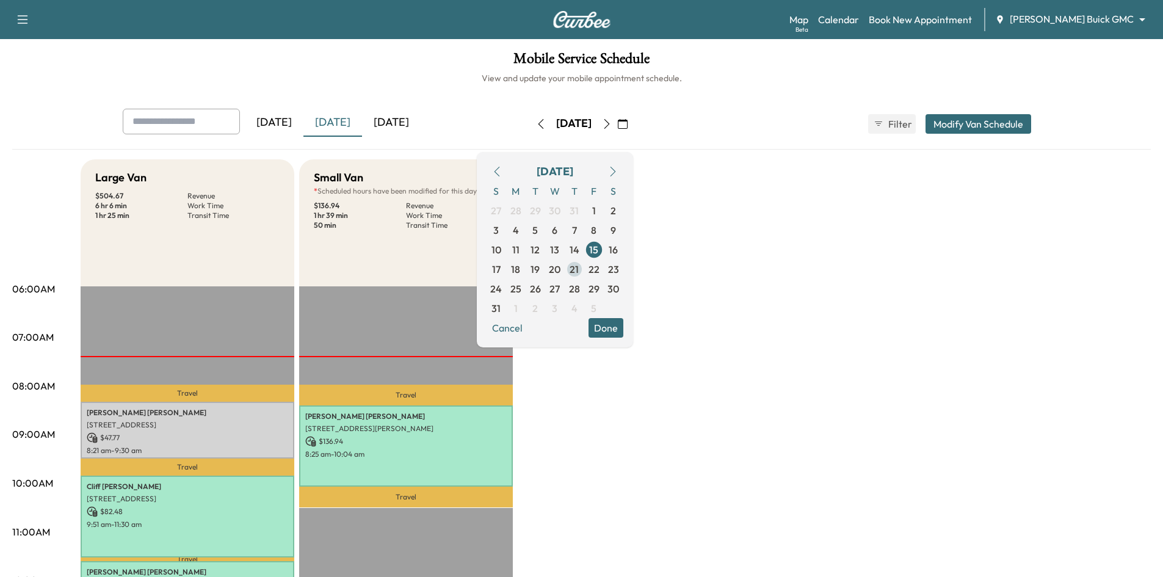
click at [584, 269] on span "21" at bounding box center [575, 269] width 20 height 20
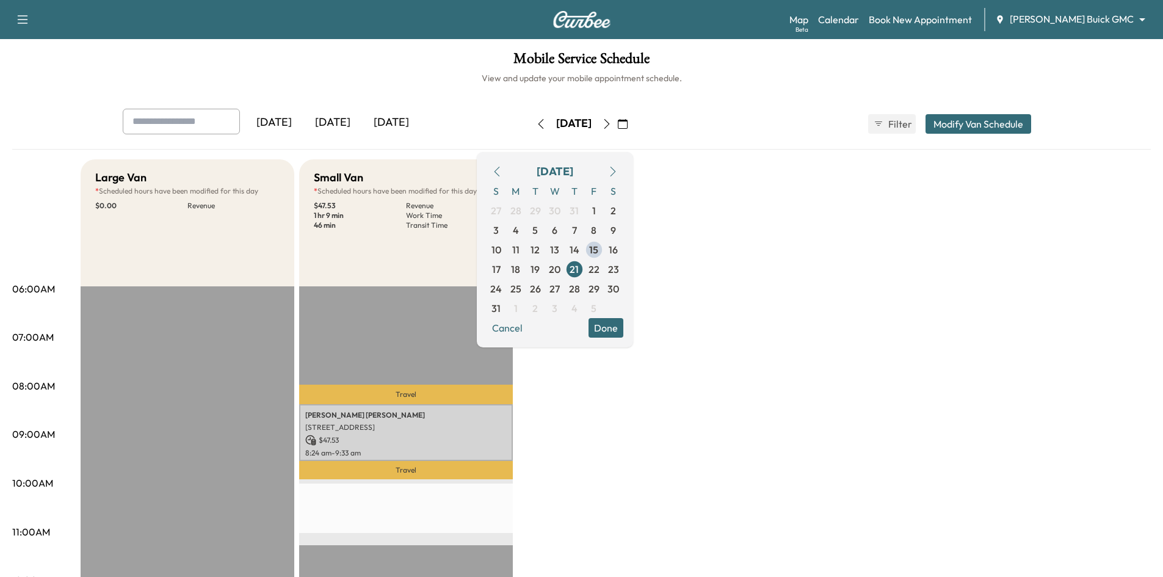
click at [444, 270] on div "Small Van * Scheduled hours have been modified for this day $ 47.53 Revenue 1 h…" at bounding box center [406, 222] width 214 height 127
click at [623, 328] on button "Done" at bounding box center [606, 328] width 35 height 20
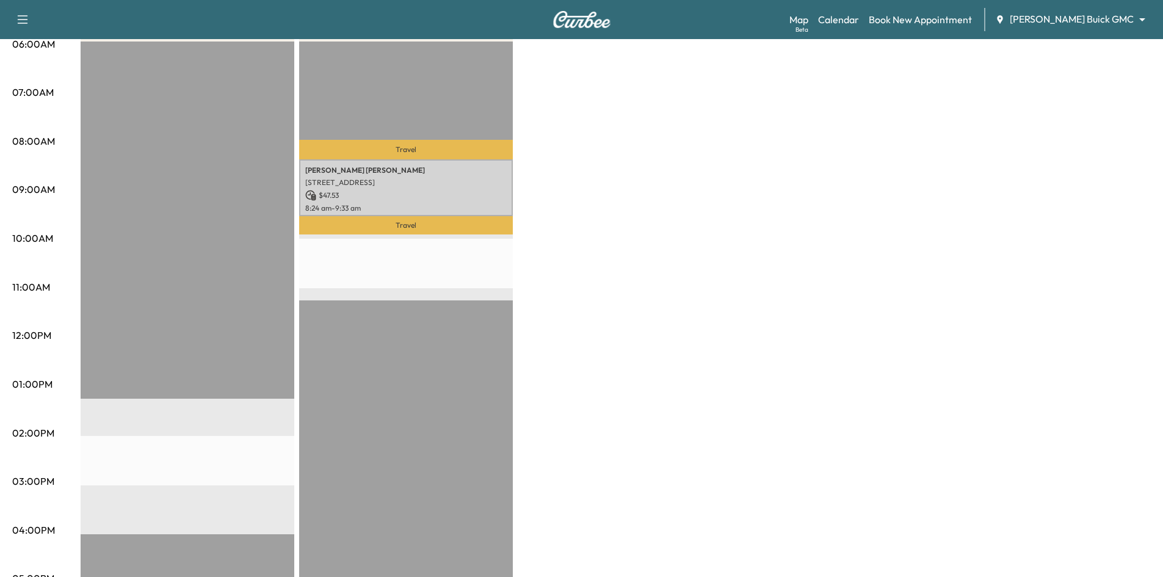
scroll to position [61, 0]
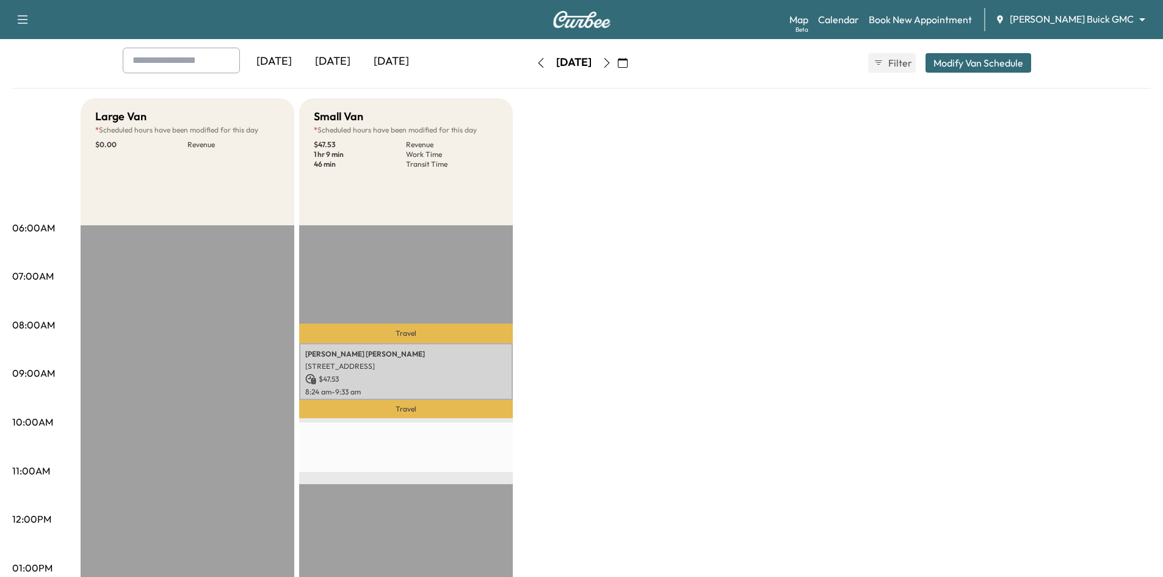
click at [333, 60] on div "[DATE]" at bounding box center [332, 62] width 59 height 28
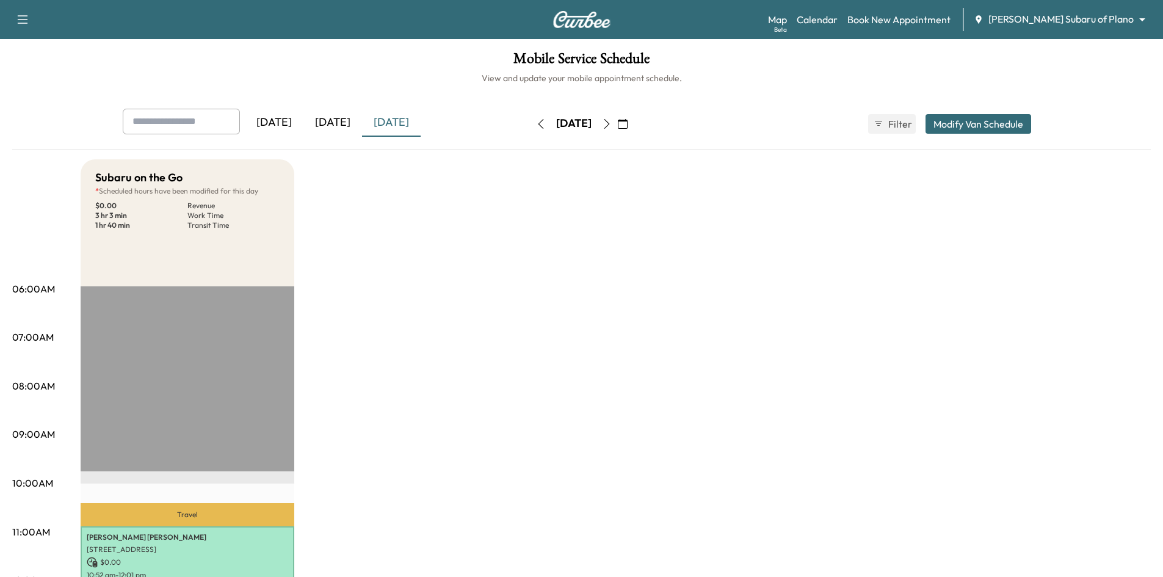
click at [628, 121] on icon "button" at bounding box center [623, 124] width 10 height 10
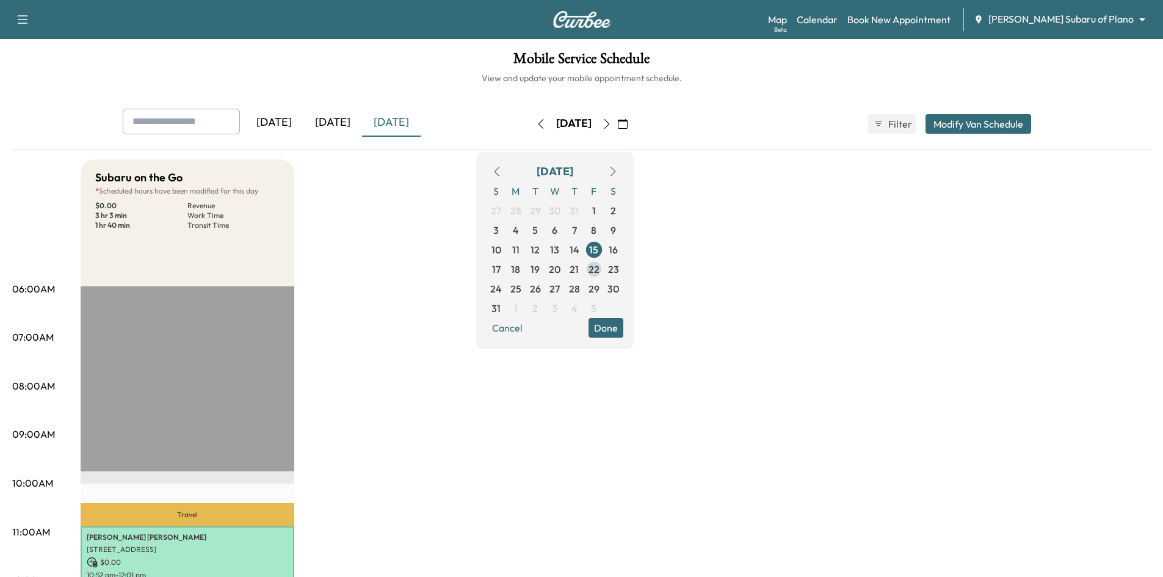
click at [604, 265] on span "22" at bounding box center [594, 269] width 20 height 20
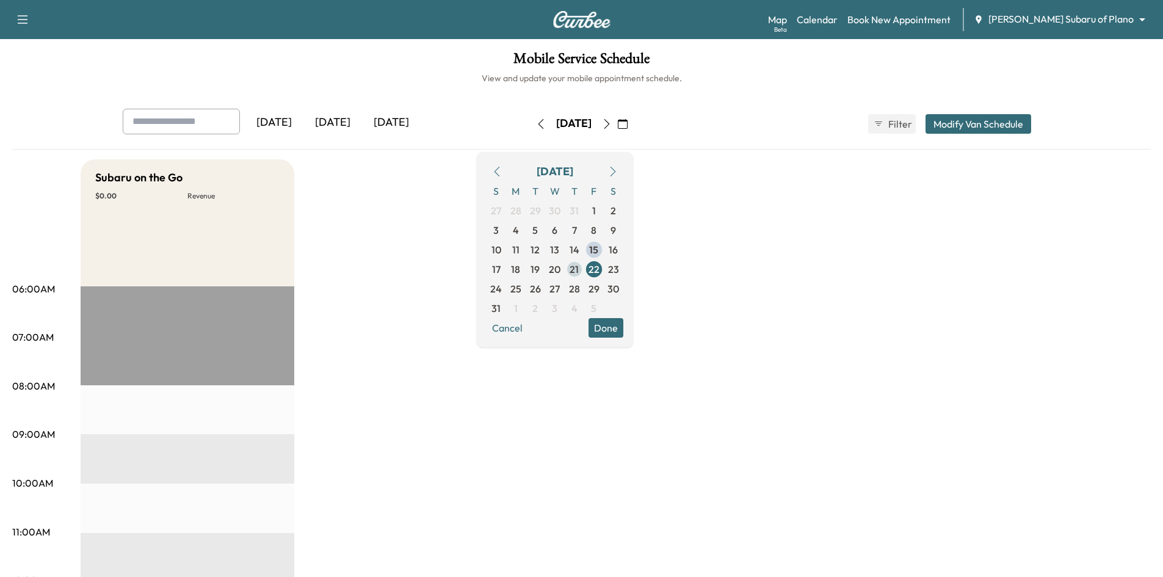
click at [584, 267] on span "21" at bounding box center [575, 269] width 20 height 20
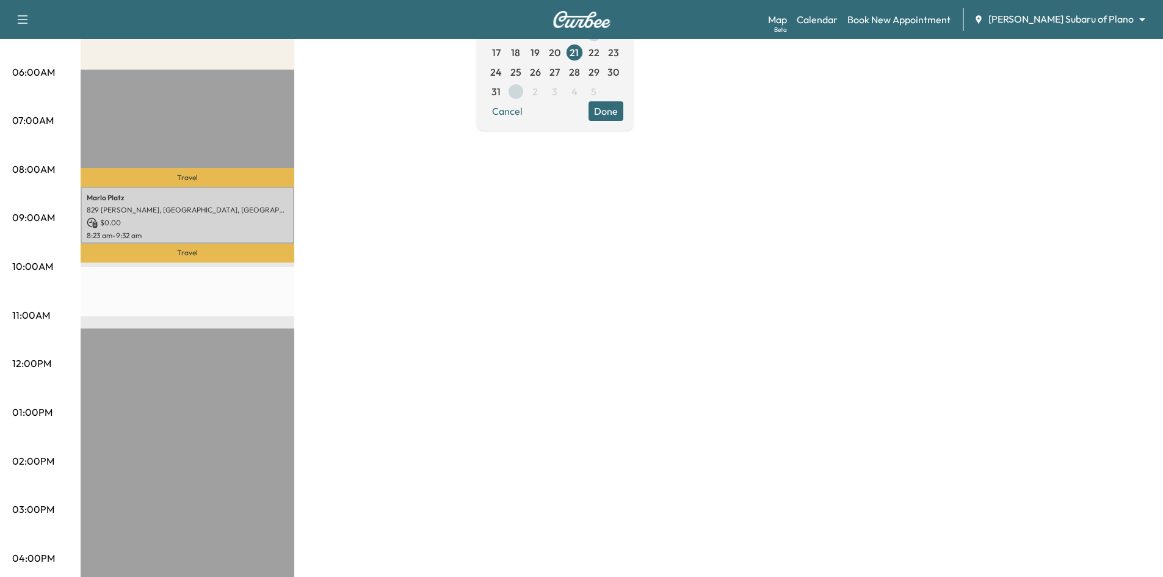
scroll to position [61, 0]
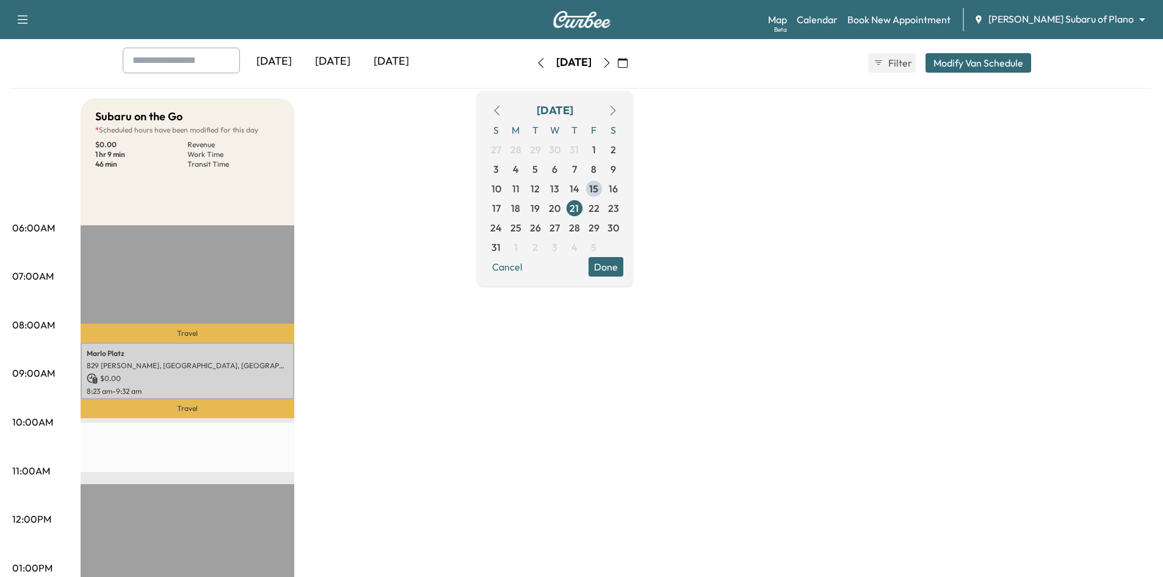
drag, startPoint x: 633, startPoint y: 263, endPoint x: 590, endPoint y: 246, distance: 45.8
click at [623, 263] on button "Done" at bounding box center [606, 267] width 35 height 20
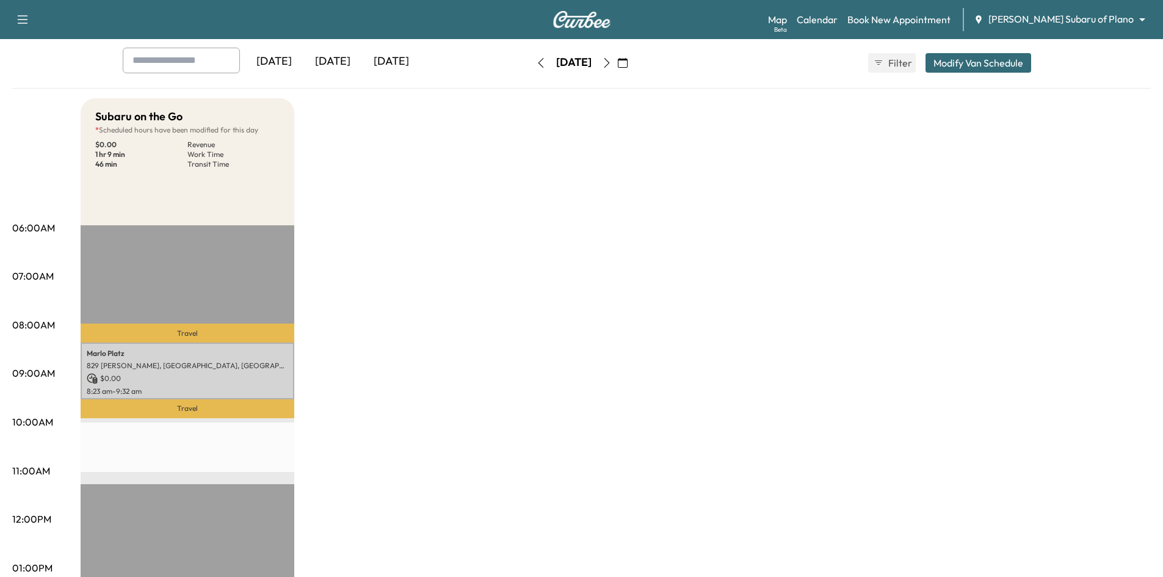
click at [335, 60] on div "[DATE]" at bounding box center [332, 62] width 59 height 28
